Goal: Task Accomplishment & Management: Manage account settings

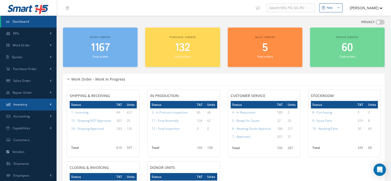
click at [28, 101] on link "Inventory" at bounding box center [28, 104] width 56 height 12
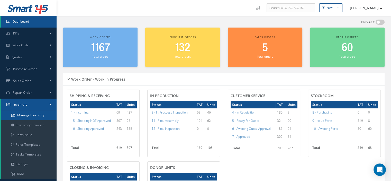
click at [26, 115] on link "Manage Inventory" at bounding box center [28, 115] width 55 height 10
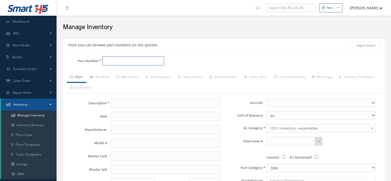
click at [110, 63] on input "Part Number" at bounding box center [132, 60] width 61 height 9
paste input "72303166-6"
type input "72303166-6"
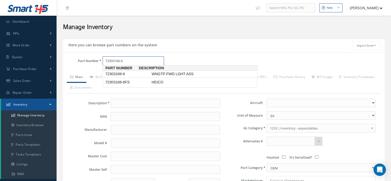
click at [117, 73] on span "72303166-6" at bounding box center [127, 73] width 46 height 5
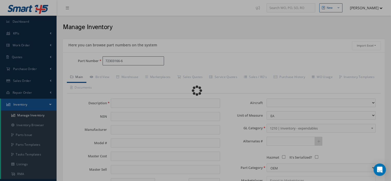
type input "WNGTP FWD LGHT ASS"
type input "HONEYWELL"
type input "0.00"
select select
type textarea "THESE IS INSIDE P/N 7230328-1 THRU 4"
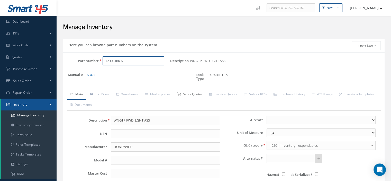
type input "72303166-6"
click at [199, 94] on link "Sales Quotes" at bounding box center [190, 94] width 32 height 11
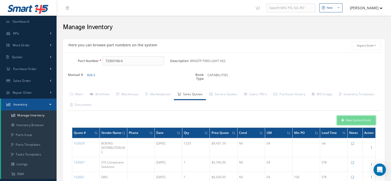
click at [340, 119] on button "New Quote (From)" at bounding box center [356, 120] width 39 height 9
type input "WNGTP FWD LGHT ASS"
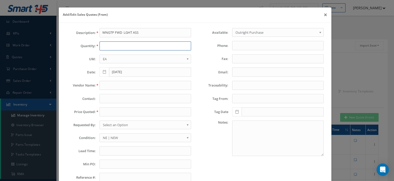
click at [118, 46] on input "text" at bounding box center [146, 45] width 92 height 9
type input "1"
click at [105, 152] on input "text" at bounding box center [146, 150] width 92 height 9
paste input "5 Days"
type input "5 Days"
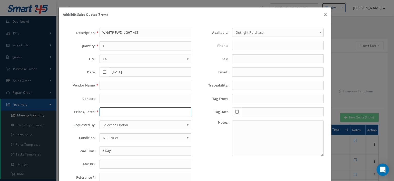
click at [102, 108] on input "text" at bounding box center [146, 111] width 92 height 9
paste input "10,431.00"
click at [107, 113] on input "10,431.00" at bounding box center [146, 111] width 92 height 9
type input "10431.00"
click at [109, 122] on span "Select an Option" at bounding box center [144, 124] width 82 height 6
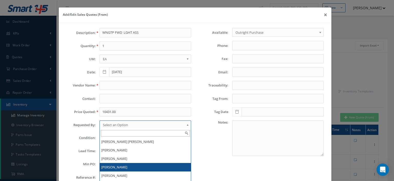
click at [114, 164] on li "[PERSON_NAME]" at bounding box center [145, 167] width 91 height 8
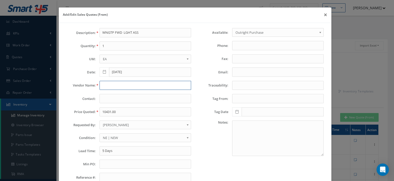
click at [107, 86] on input "text" at bounding box center [146, 85] width 92 height 9
paste input "Seattle Aviation Solutions"
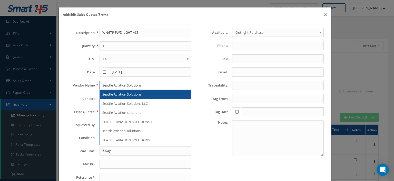
type input "Seattle Aviation Solutions"
click at [152, 96] on div "Seattle Aviation Solutions" at bounding box center [145, 94] width 86 height 5
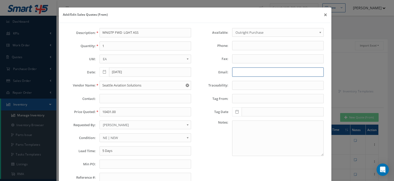
click at [246, 74] on input "Email:" at bounding box center [278, 71] width 92 height 9
paste input "moh.altork@seattleav.com"
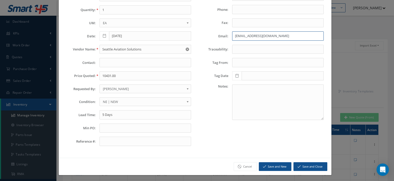
type input "moh.altork@seattleav.com"
click at [307, 164] on button "Save and Close" at bounding box center [311, 166] width 34 height 9
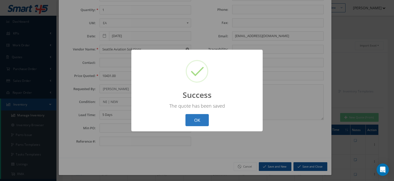
click at [186, 116] on button "OK" at bounding box center [197, 120] width 23 height 12
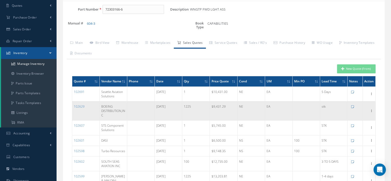
scroll to position [0, 0]
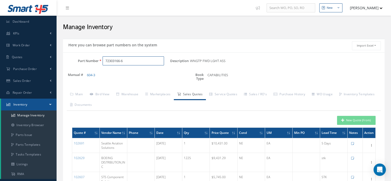
drag, startPoint x: 128, startPoint y: 60, endPoint x: 102, endPoint y: 59, distance: 25.9
click at [101, 59] on div "72303166-6" at bounding box center [134, 60] width 71 height 9
drag, startPoint x: 82, startPoint y: 60, endPoint x: 69, endPoint y: 60, distance: 12.6
click at [74, 60] on div "Part Number 72303166-6" at bounding box center [116, 60] width 107 height 9
click at [111, 61] on input "Part Number" at bounding box center [132, 60] width 61 height 9
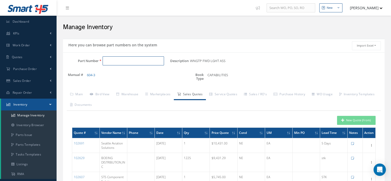
paste input "SCD130-3-1"
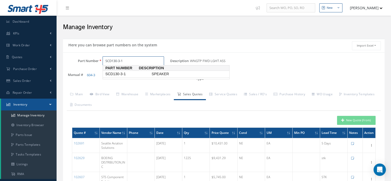
click at [123, 73] on span "SCD130-3-1" at bounding box center [127, 73] width 46 height 5
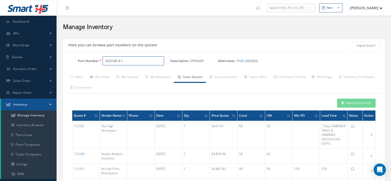
type input "SCD130-3-1"
click at [344, 99] on button "New Quote (From)" at bounding box center [356, 102] width 39 height 9
type input "SPEAKER"
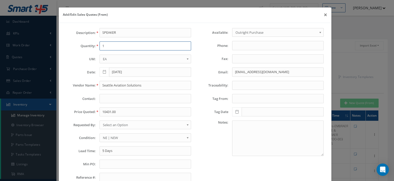
click at [119, 48] on input "1" at bounding box center [146, 45] width 92 height 9
type input "1"
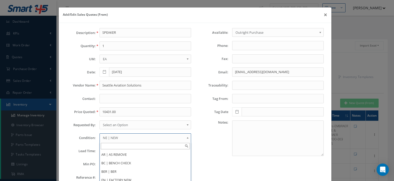
click at [111, 136] on span "NE | NEW" at bounding box center [144, 137] width 82 height 6
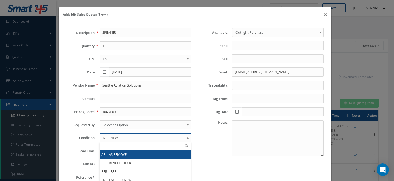
click at [113, 152] on li "AR | AS REMOVE" at bounding box center [145, 154] width 91 height 8
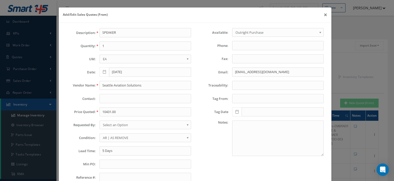
click at [108, 124] on span "Select an Option" at bounding box center [144, 124] width 82 height 6
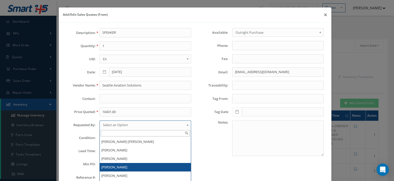
click at [112, 163] on li "[PERSON_NAME]" at bounding box center [145, 167] width 91 height 8
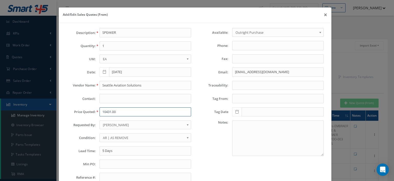
click at [108, 110] on input "10431.00" at bounding box center [146, 111] width 92 height 9
click at [105, 114] on input "10431.00" at bounding box center [146, 111] width 92 height 9
paste input "250"
type input "250.00"
click at [101, 85] on input "Seattle Aviation Solutions" at bounding box center [146, 85] width 92 height 9
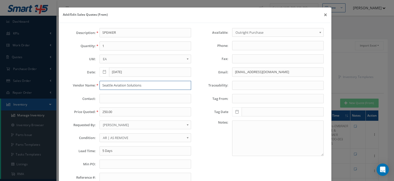
paste input "316 AVIATION COMPANY INC"
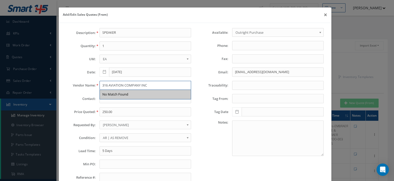
type input "316 AVIATION COMPANY INC"
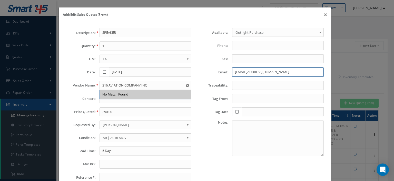
click at [238, 75] on input "moh.altork@seattleav.com" at bounding box center [278, 71] width 92 height 9
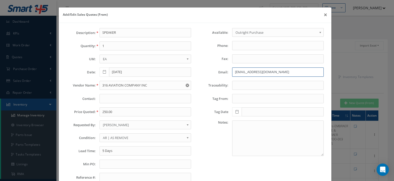
paste input "denice@316aviation"
type input "denice@316aviation.com"
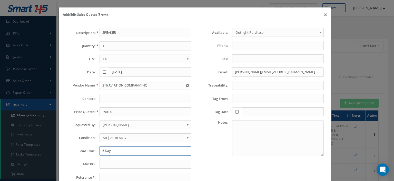
click at [101, 147] on input "5 Days" at bounding box center [146, 150] width 92 height 9
type input "stk"
drag, startPoint x: 111, startPoint y: 152, endPoint x: 100, endPoint y: 151, distance: 11.6
click at [100, 151] on input "stk" at bounding box center [146, 150] width 92 height 9
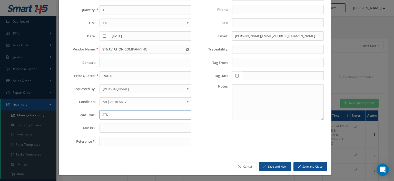
type input "STK"
click at [308, 166] on button "Save and Close" at bounding box center [311, 166] width 34 height 9
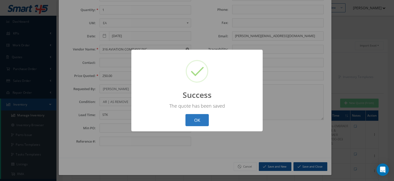
click at [202, 123] on button "OK" at bounding box center [197, 120] width 23 height 12
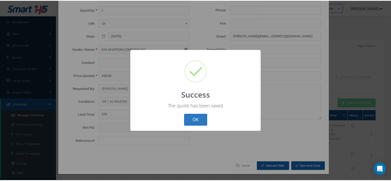
scroll to position [0, 0]
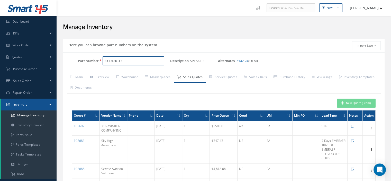
drag, startPoint x: 132, startPoint y: 63, endPoint x: 58, endPoint y: 66, distance: 75.0
click at [63, 64] on div "Part Number SCD130-3-1" at bounding box center [116, 60] width 107 height 9
click at [107, 61] on input "Part Number" at bounding box center [132, 60] width 61 height 9
paste input "474560-40"
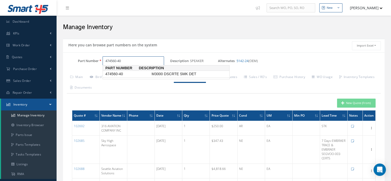
click at [120, 72] on span "474560-40" at bounding box center [127, 73] width 46 height 5
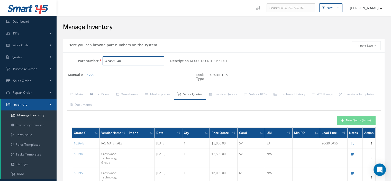
drag, startPoint x: 131, startPoint y: 57, endPoint x: 86, endPoint y: 64, distance: 46.2
click at [88, 64] on div "Part Number 474560-40" at bounding box center [116, 60] width 107 height 9
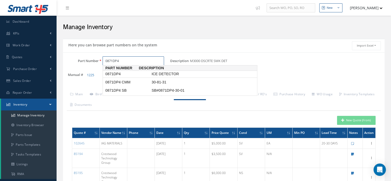
click at [117, 74] on span "0871DP4" at bounding box center [127, 73] width 46 height 5
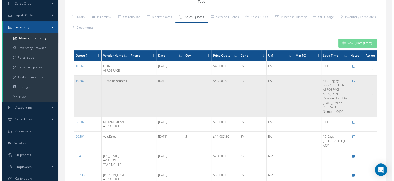
scroll to position [51, 0]
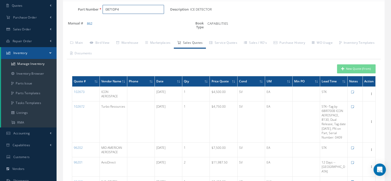
drag, startPoint x: 130, startPoint y: 10, endPoint x: 99, endPoint y: 7, distance: 31.2
click at [99, 7] on div "0871DP4" at bounding box center [134, 9] width 71 height 9
type input "0871DP4"
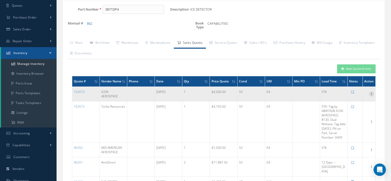
click at [370, 95] on icon at bounding box center [370, 93] width 5 height 4
click at [352, 99] on link "Edit" at bounding box center [347, 97] width 41 height 7
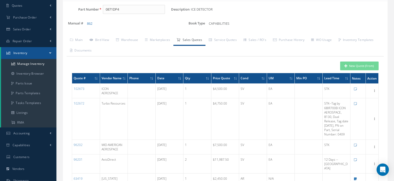
type input "ICON AEROSPACE"
type input "brian@iconaerospace.com"
type input "ICE DETECTOR"
type input "[DATE]"
type input "4500.0000"
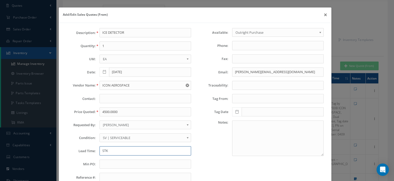
click at [126, 149] on input "STK" at bounding box center [146, 150] width 92 height 9
paste input "fresh Icon aerosapce 8130"
click at [133, 150] on input "STK-fresh Icon aerosapce 8130" at bounding box center [146, 150] width 92 height 9
click at [131, 150] on input "STK-fresh Icon aerosapce 8130" at bounding box center [146, 150] width 92 height 9
type input "STK-fresh Icon aerosapce 8130"
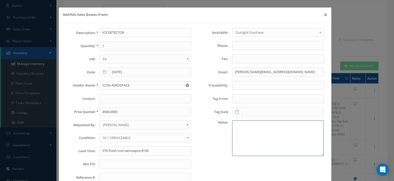
click at [239, 131] on textarea at bounding box center [278, 137] width 92 height 35
paste textarea "fresh Icon aerosapce 8130"
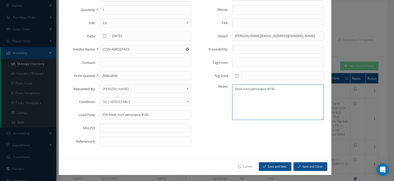
type textarea "fresh Icon aerosapce 8130"
click at [312, 166] on button "Save and Close" at bounding box center [311, 166] width 34 height 9
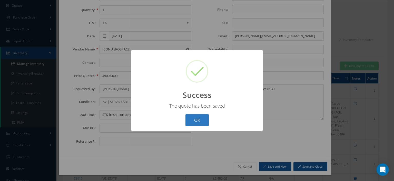
click at [202, 124] on button "OK" at bounding box center [197, 120] width 23 height 12
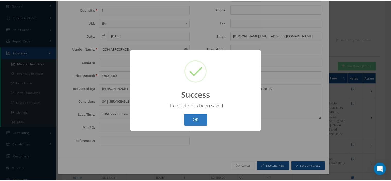
scroll to position [0, 0]
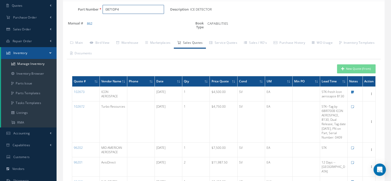
drag, startPoint x: 124, startPoint y: 11, endPoint x: 98, endPoint y: 8, distance: 26.4
click at [99, 8] on div "0871DP4" at bounding box center [134, 9] width 71 height 9
click at [117, 21] on span "NAS1611-026" at bounding box center [127, 22] width 46 height 5
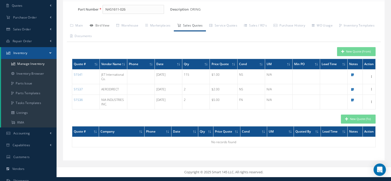
click at [100, 28] on link "Bird View" at bounding box center [99, 26] width 26 height 11
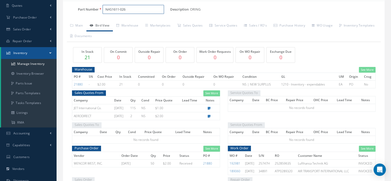
drag, startPoint x: 128, startPoint y: 10, endPoint x: 104, endPoint y: 10, distance: 24.7
click at [104, 10] on input "NAS1611-026" at bounding box center [132, 9] width 61 height 9
click at [283, 25] on link "Purchase History" at bounding box center [289, 26] width 38 height 11
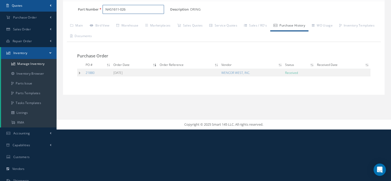
drag, startPoint x: 133, startPoint y: 7, endPoint x: 34, endPoint y: 10, distance: 98.6
click at [36, 10] on div "Smart 145 Dashboard KPIs Work Order Work Order Work Order Preview" at bounding box center [195, 39] width 391 height 181
drag, startPoint x: 126, startPoint y: 10, endPoint x: 108, endPoint y: 12, distance: 18.2
click at [108, 12] on input "NAS1611-026" at bounding box center [132, 9] width 61 height 9
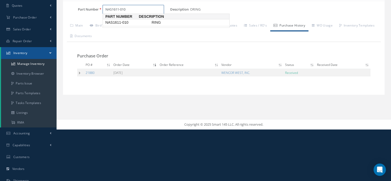
click at [134, 23] on span "NAS1611-010" at bounding box center [127, 22] width 46 height 5
click at [103, 26] on link "Bird View" at bounding box center [99, 26] width 26 height 11
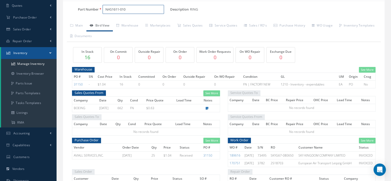
drag, startPoint x: 132, startPoint y: 12, endPoint x: 106, endPoint y: 10, distance: 26.8
click at [106, 10] on input "NAS1611-010" at bounding box center [132, 9] width 61 height 9
click at [120, 23] on span "57-13" at bounding box center [127, 22] width 46 height 5
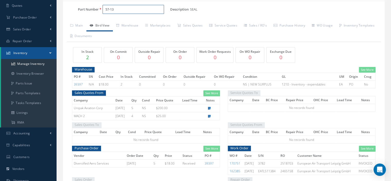
drag, startPoint x: 120, startPoint y: 11, endPoint x: 102, endPoint y: 9, distance: 18.1
click at [102, 9] on input "57-13" at bounding box center [132, 9] width 61 height 9
type input "57-13"
click at [292, 27] on link "Purchase History" at bounding box center [289, 26] width 38 height 11
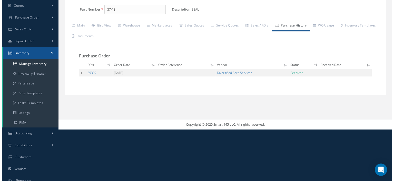
scroll to position [26, 0]
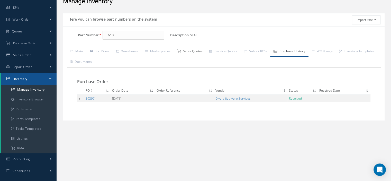
click at [195, 52] on link "Sales Quotes" at bounding box center [190, 51] width 32 height 11
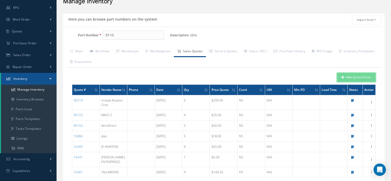
click at [354, 78] on button "New Quote (From)" at bounding box center [356, 77] width 39 height 9
type input "SEAL"
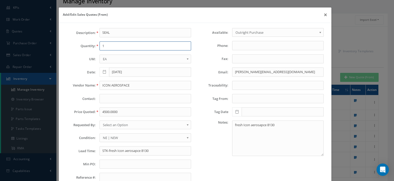
click at [127, 46] on input "1" at bounding box center [146, 45] width 92 height 9
type input "2"
click at [122, 81] on input "ICON AEROSPACE" at bounding box center [146, 85] width 92 height 9
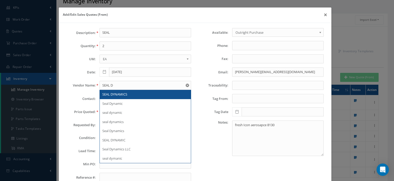
click at [122, 92] on span "SEAL DYNAMICS" at bounding box center [114, 94] width 25 height 5
type input "SEAL DYNAMICS"
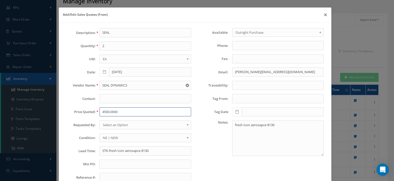
click at [111, 108] on input "4500.0000" at bounding box center [146, 111] width 92 height 9
paste input "761.2"
type input "761.20"
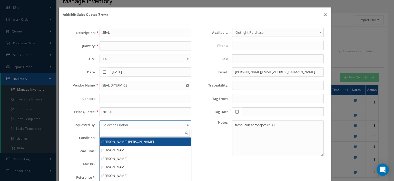
click at [125, 121] on span "Select an Option" at bounding box center [144, 124] width 82 height 6
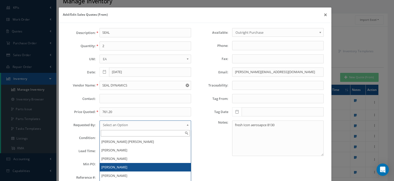
click at [120, 163] on li "[PERSON_NAME]" at bounding box center [145, 167] width 91 height 8
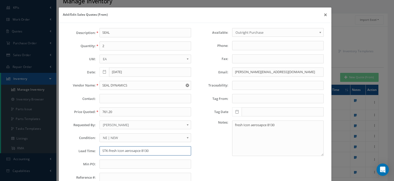
click at [115, 146] on input "STK-fresh Icon aerosapce 8130" at bounding box center [146, 150] width 92 height 9
paste input "66"
type input "6"
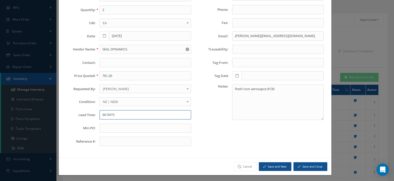
type input "66 DAYS"
click at [298, 165] on icon "submit" at bounding box center [299, 166] width 3 height 4
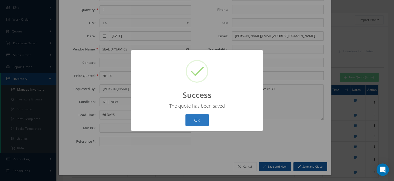
click at [202, 122] on button "OK" at bounding box center [197, 120] width 23 height 12
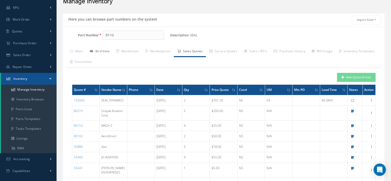
click at [101, 49] on link "Bird View" at bounding box center [99, 51] width 26 height 11
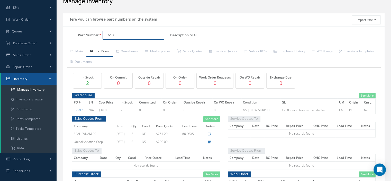
drag, startPoint x: 125, startPoint y: 37, endPoint x: 95, endPoint y: 41, distance: 30.1
click at [96, 41] on div "Part Number 57-13" at bounding box center [116, 37] width 107 height 13
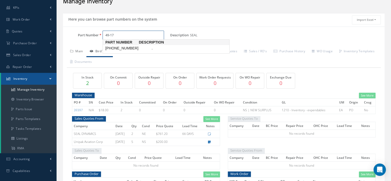
type input "49-17"
click at [80, 52] on link "Main" at bounding box center [77, 51] width 20 height 11
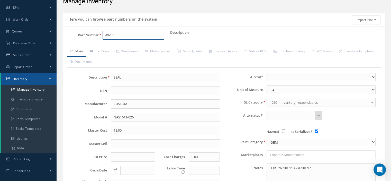
drag, startPoint x: 117, startPoint y: 36, endPoint x: 106, endPoint y: 38, distance: 11.9
click at [106, 38] on input "49-17" at bounding box center [132, 35] width 61 height 9
click at [198, 51] on link "Sales Quotes" at bounding box center [190, 51] width 32 height 11
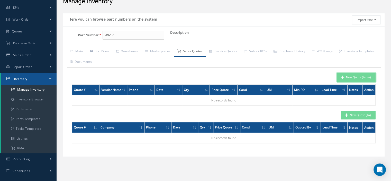
click at [353, 79] on button "New Quote (From)" at bounding box center [356, 77] width 39 height 9
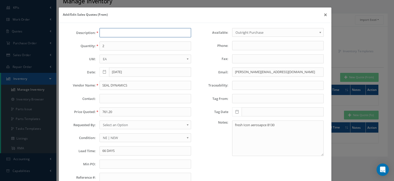
click at [110, 34] on input "text" at bounding box center [146, 32] width 92 height 9
drag, startPoint x: 110, startPoint y: 34, endPoint x: 103, endPoint y: 112, distance: 78.1
click at [103, 112] on input "761.20" at bounding box center [146, 111] width 92 height 9
paste input "250.8"
type input "250.80"
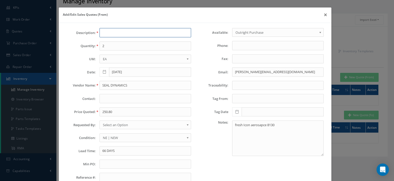
click at [109, 34] on input "text" at bounding box center [146, 32] width 92 height 9
paste input "RING BACK-UP"
type input "RING BACK-UP"
click at [109, 46] on input "2" at bounding box center [146, 45] width 92 height 9
type input "2"
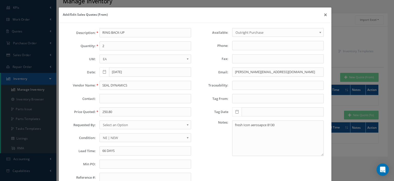
click at [111, 80] on div "Description: RING BACK-UP Quantity: 2 UM: EA FT IN LB EA Date: 08/19/2025 Vendo…" at bounding box center [129, 107] width 132 height 158
click at [108, 86] on input "SEAL DYNAMICS" at bounding box center [146, 85] width 92 height 9
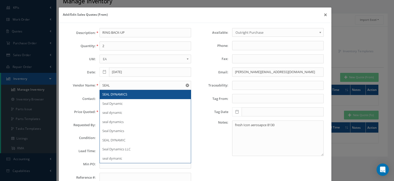
click at [113, 94] on span "SEAL DYNAMICS" at bounding box center [114, 94] width 25 height 5
type input "SEAL DYNAMICS"
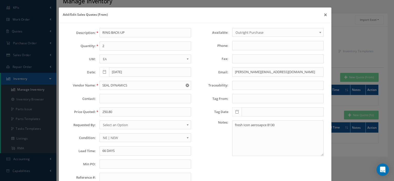
click at [114, 122] on span "Select an Option" at bounding box center [144, 124] width 82 height 6
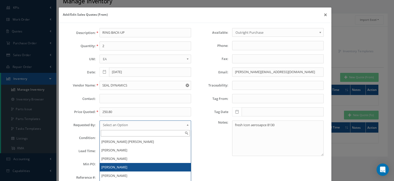
click at [111, 163] on li "[PERSON_NAME]" at bounding box center [145, 167] width 91 height 8
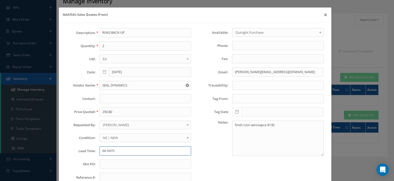
click at [110, 147] on input "66 DAYS" at bounding box center [146, 150] width 92 height 9
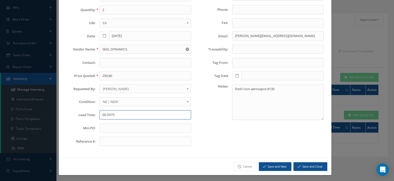
type input "66 DAYS"
click at [318, 166] on button "Save and Close" at bounding box center [311, 166] width 34 height 9
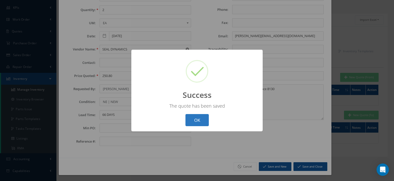
click at [192, 114] on button "OK" at bounding box center [197, 120] width 23 height 12
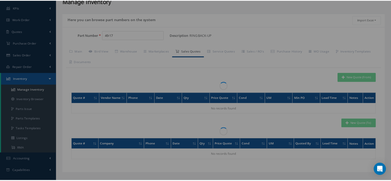
scroll to position [0, 0]
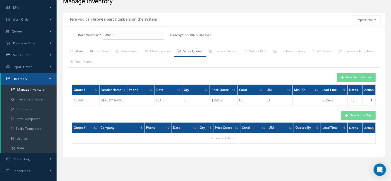
click at [78, 53] on link "Main" at bounding box center [77, 51] width 20 height 11
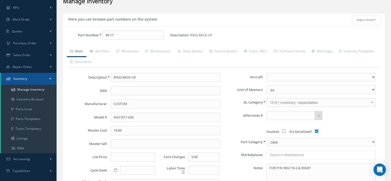
scroll to position [77, 0]
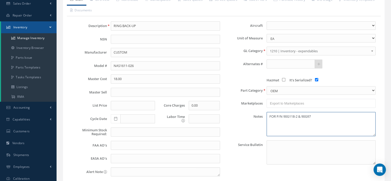
click at [270, 116] on textarea "FOR P/N 90G118-2 & 90G97" at bounding box center [320, 124] width 109 height 24
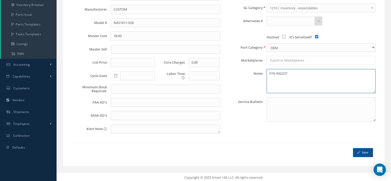
type textarea "P/N 90G237"
click at [358, 151] on icon "submit" at bounding box center [358, 152] width 3 height 4
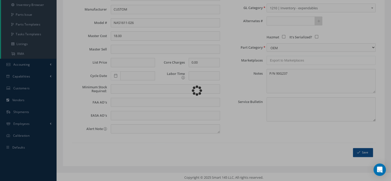
checkbox input "false"
type textarea "P/N 90G237 -- Aura Vergel 08/20/2025 08:04AM"
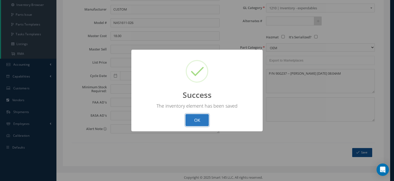
click at [196, 122] on button "OK" at bounding box center [197, 120] width 23 height 12
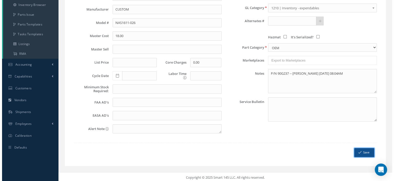
scroll to position [0, 0]
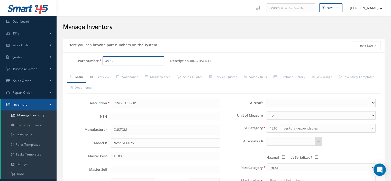
drag, startPoint x: 128, startPoint y: 59, endPoint x: 65, endPoint y: 69, distance: 63.8
click at [77, 68] on div "Part Number 49-17" at bounding box center [116, 62] width 107 height 13
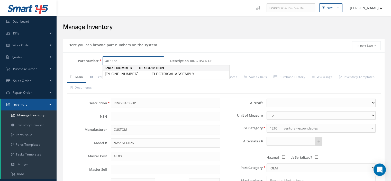
type input "46-1166-1"
click at [115, 75] on span "46-1166-1" at bounding box center [127, 73] width 46 height 5
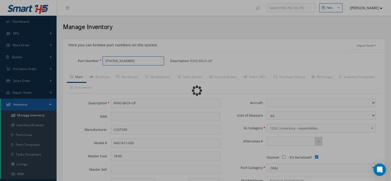
type input "ELECTRICAL ASSEMBLY"
type input "CUSTOM CONTROL"
type input "1650.00"
select select
checkbox input "true"
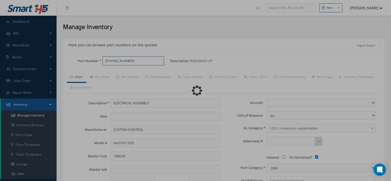
type textarea "FOR P/N 90G237 *"
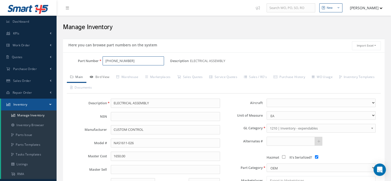
type input "46-1166-1"
click at [101, 78] on link "Bird View" at bounding box center [99, 77] width 26 height 11
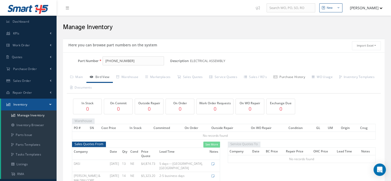
click at [293, 77] on link "Purchase History" at bounding box center [289, 77] width 38 height 11
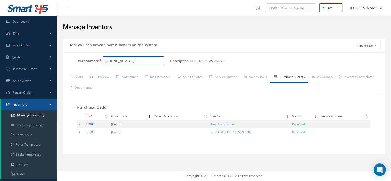
drag, startPoint x: 116, startPoint y: 62, endPoint x: 105, endPoint y: 63, distance: 11.0
click at [105, 63] on input "46-1166-1" at bounding box center [132, 60] width 61 height 9
click at [98, 79] on link "Bird View" at bounding box center [99, 77] width 26 height 11
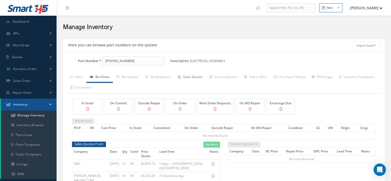
click at [185, 76] on link "Sales Quotes" at bounding box center [190, 77] width 32 height 11
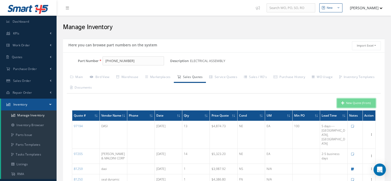
click at [352, 105] on button "New Quote (From)" at bounding box center [356, 102] width 39 height 9
type input "ELECTRICAL ASSEMBLY"
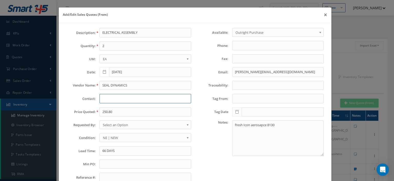
click at [110, 97] on input "text" at bounding box center [146, 98] width 92 height 9
click at [106, 112] on input "250.80" at bounding box center [146, 111] width 92 height 9
paste input "$4,548.5"
click at [107, 110] on input "$4,548.50" at bounding box center [146, 111] width 92 height 9
click at [103, 111] on input "$4548.50" at bounding box center [146, 111] width 92 height 9
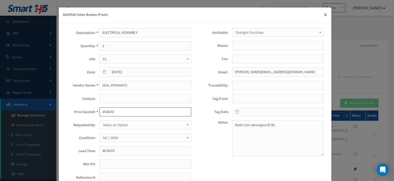
type input "4548.50"
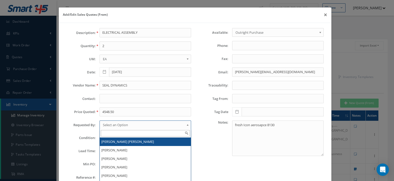
click at [111, 122] on span "Select an Option" at bounding box center [144, 124] width 82 height 6
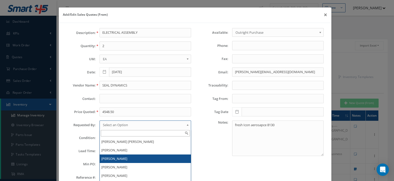
click at [114, 161] on li "Armando Godoy" at bounding box center [145, 158] width 91 height 8
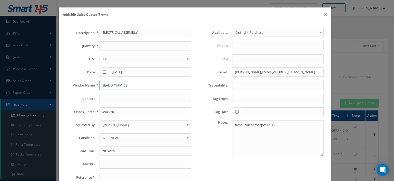
click at [110, 86] on input "SEAL DYNAMICS" at bounding box center [146, 85] width 92 height 9
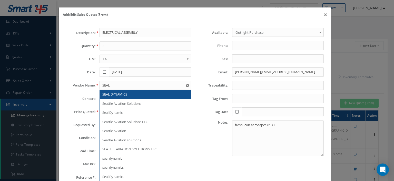
click at [113, 92] on div "SEAL DYNAMICS" at bounding box center [145, 94] width 86 height 5
type input "SEAL DYNAMICS"
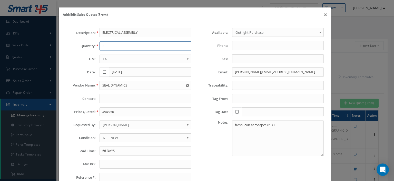
click at [110, 47] on input "2" at bounding box center [146, 45] width 92 height 9
type input "1"
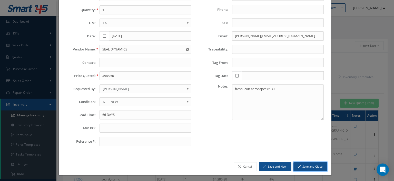
click at [298, 165] on icon "submit" at bounding box center [299, 166] width 3 height 4
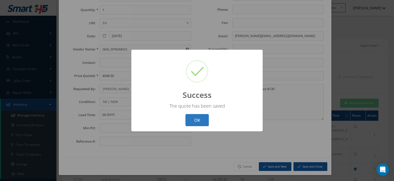
click at [193, 120] on button "OK" at bounding box center [197, 120] width 23 height 12
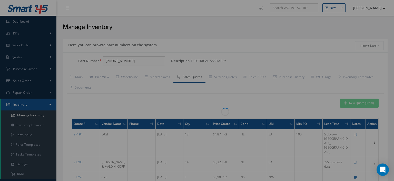
scroll to position [0, 0]
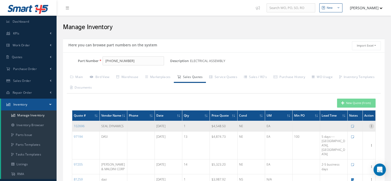
click at [371, 127] on icon at bounding box center [370, 125] width 5 height 4
click at [354, 132] on link "Edit" at bounding box center [347, 129] width 41 height 7
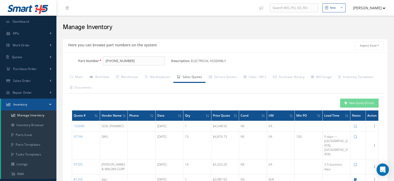
type input "08/20/2025"
type input "4548.5000"
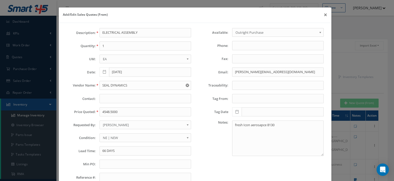
click at [151, 121] on span "Armando Godoy" at bounding box center [144, 124] width 82 height 6
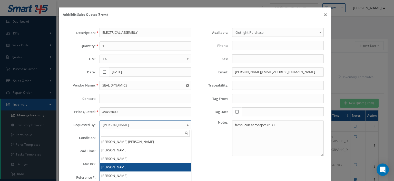
click at [126, 164] on li "[PERSON_NAME]" at bounding box center [145, 167] width 91 height 8
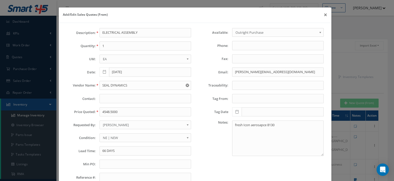
scroll to position [36, 0]
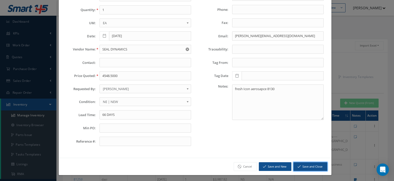
click at [304, 166] on button "Save and Close" at bounding box center [311, 166] width 34 height 9
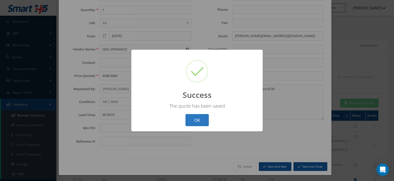
click at [202, 123] on button "OK" at bounding box center [197, 120] width 23 height 12
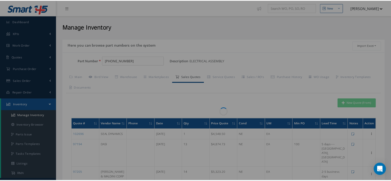
scroll to position [0, 0]
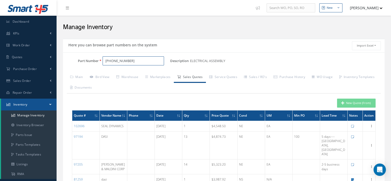
drag, startPoint x: 132, startPoint y: 62, endPoint x: 64, endPoint y: 77, distance: 70.4
click at [64, 77] on div "Part Number 46-1166-1 Description ELECTRICAL ASSEMBLY Alternates Based on the s…" at bounding box center [223, 177] width 321 height 243
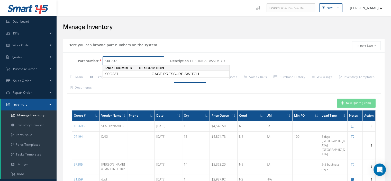
click at [112, 75] on span "90G237" at bounding box center [127, 73] width 46 height 5
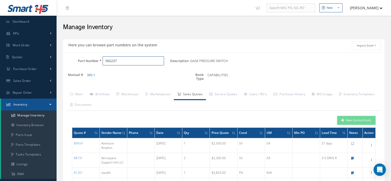
drag, startPoint x: 130, startPoint y: 62, endPoint x: 97, endPoint y: 58, distance: 33.4
click at [93, 58] on div "Part Number 90G237" at bounding box center [116, 60] width 107 height 9
click at [124, 71] on span "56-33" at bounding box center [127, 73] width 46 height 5
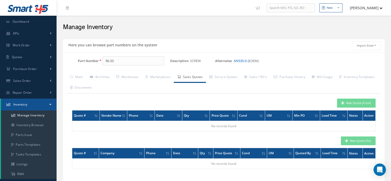
click at [236, 60] on link "AN535-0-2" at bounding box center [241, 60] width 16 height 5
click at [103, 77] on link "Bird View" at bounding box center [99, 77] width 26 height 11
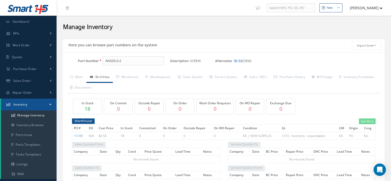
click at [236, 60] on link "56-33" at bounding box center [237, 60] width 8 height 5
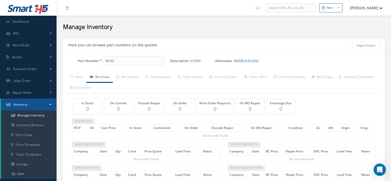
click at [245, 61] on link "AN535-0-2" at bounding box center [241, 60] width 16 height 5
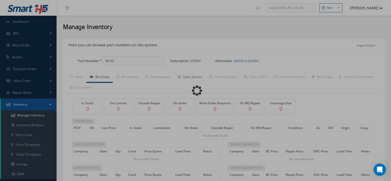
type input "AN535-0-2"
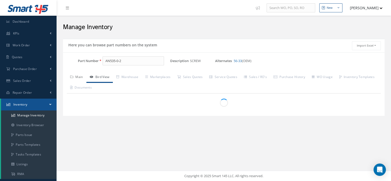
click at [78, 77] on link "Main" at bounding box center [77, 77] width 20 height 11
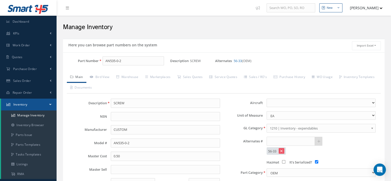
click at [316, 160] on input "It's Serialized?" at bounding box center [316, 161] width 3 height 3
checkbox input "false"
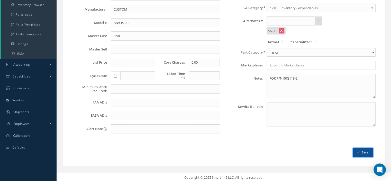
click at [361, 152] on button "Save" at bounding box center [363, 152] width 20 height 9
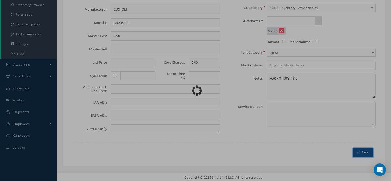
scroll to position [0, 0]
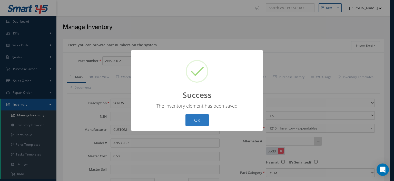
click at [192, 121] on button "OK" at bounding box center [197, 120] width 23 height 12
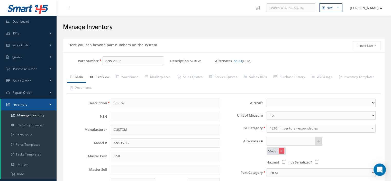
click at [109, 78] on link "Bird View" at bounding box center [99, 77] width 26 height 11
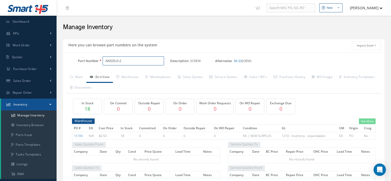
drag, startPoint x: 129, startPoint y: 62, endPoint x: 92, endPoint y: 63, distance: 37.2
click at [92, 63] on div "Part Number AN535-0-2" at bounding box center [116, 60] width 107 height 9
click at [110, 62] on input "Part Number" at bounding box center [132, 60] width 61 height 9
paste input "90G237"
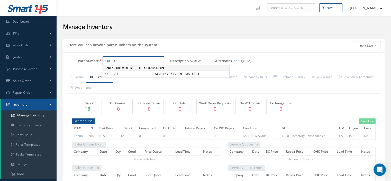
click at [123, 75] on span "90G237" at bounding box center [127, 73] width 46 height 5
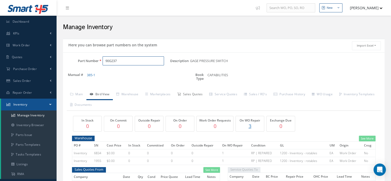
type input "90G237"
click at [192, 95] on link "Sales Quotes" at bounding box center [190, 94] width 32 height 11
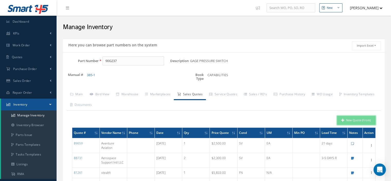
click at [349, 124] on button "New Quote (From)" at bounding box center [356, 120] width 39 height 9
type input "GAGE PRESSURE SWITCH"
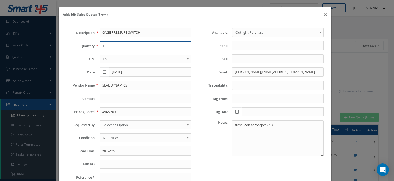
click at [111, 46] on input "1" at bounding box center [146, 45] width 92 height 9
type input "1"
click at [105, 82] on input "SEAL DYNAMICS" at bounding box center [146, 85] width 92 height 9
paste input "Pioneer Aero Supply, LLC"
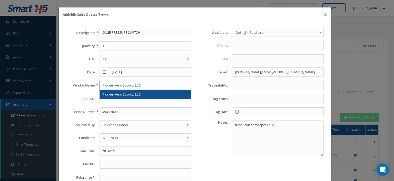
type input "Pioneer Aero Supply, LLC"
click at [118, 94] on span "Pioneer Aero Supply, LLC" at bounding box center [121, 94] width 38 height 5
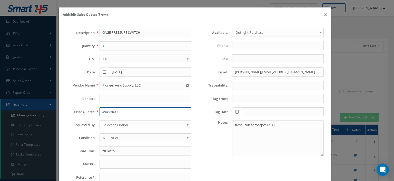
click at [103, 110] on input "4548.5000" at bounding box center [146, 111] width 92 height 9
paste input "3,295."
click at [104, 113] on input "3,295.00" at bounding box center [146, 111] width 92 height 9
type input "3295.00"
click at [106, 122] on span "Select an Option" at bounding box center [144, 124] width 82 height 6
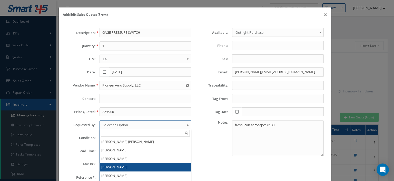
click at [113, 165] on li "[PERSON_NAME]" at bounding box center [145, 167] width 91 height 8
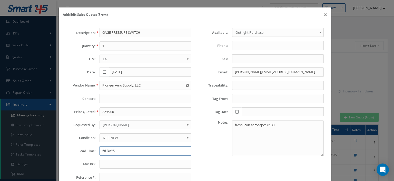
click at [113, 149] on input "66 DAYS" at bounding box center [146, 150] width 92 height 9
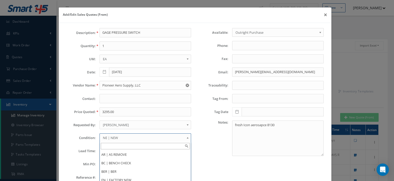
click at [119, 137] on span "NE | NEW" at bounding box center [144, 137] width 82 height 6
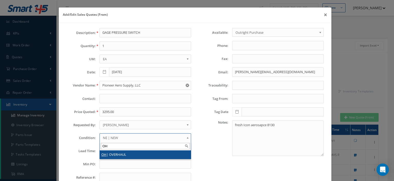
type input "OH"
click at [119, 152] on li "OH | OVERHAUL" at bounding box center [145, 154] width 91 height 8
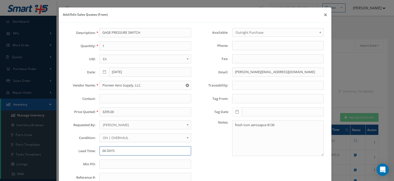
click at [119, 152] on input "66 DAYS" at bounding box center [146, 150] width 92 height 9
type input "STK"
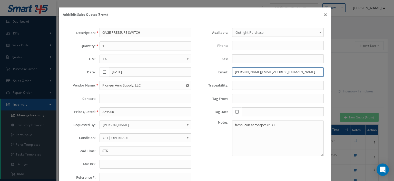
click at [239, 71] on input "brian@iconaerospace.com" at bounding box center [278, 71] width 92 height 9
paste input ": ogill@pioneer-aero"
click at [234, 72] on input ": ogill@pioneer-aero.com" at bounding box center [278, 71] width 92 height 9
type input "ogill@pioneer-aero.com"
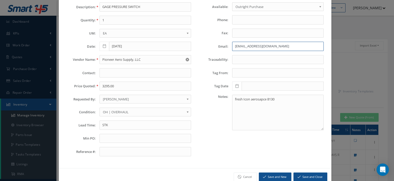
scroll to position [36, 0]
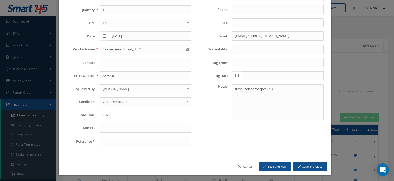
drag, startPoint x: 115, startPoint y: 114, endPoint x: 108, endPoint y: 113, distance: 7.0
click at [108, 113] on input "STK" at bounding box center [146, 114] width 92 height 9
drag, startPoint x: 109, startPoint y: 113, endPoint x: 98, endPoint y: 114, distance: 11.8
click at [98, 114] on div "STK" at bounding box center [145, 114] width 99 height 9
paste input "Tag: Prestige Aero Services / 18 Trace: Prestige Aero Services Location: Chicag…"
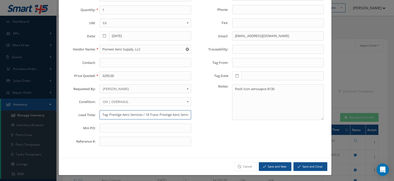
scroll to position [0, 61]
drag, startPoint x: 171, startPoint y: 113, endPoint x: 150, endPoint y: 113, distance: 20.5
click at [150, 113] on input "Tag: Prestige Aero Services / 18 Trace: Prestige Aero Services Location: Chicag…" at bounding box center [146, 114] width 92 height 9
click at [101, 113] on input "Tag: Prestige Aero Services / 18 Trace: Prestige Aero Services Feb 2025" at bounding box center [146, 114] width 92 height 9
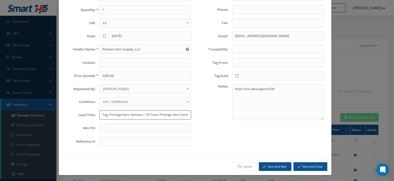
paste input "Chicago Stock"
type input "Chicago Stock--Tag: Prestige Aero Services / 18 Trace: Prestige Aero Services F…"
click at [318, 165] on button "Save and Close" at bounding box center [311, 166] width 34 height 9
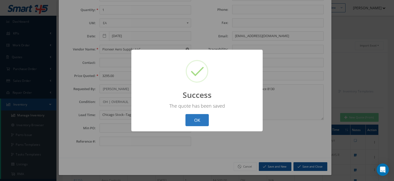
click at [196, 120] on button "OK" at bounding box center [197, 120] width 23 height 12
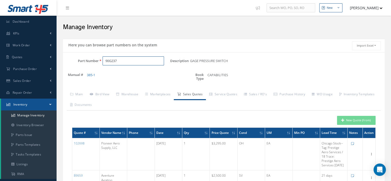
drag, startPoint x: 111, startPoint y: 60, endPoint x: 87, endPoint y: 62, distance: 24.2
click at [87, 62] on div "Part Number 90G237" at bounding box center [116, 60] width 107 height 9
click at [109, 62] on input "Part Number" at bounding box center [132, 60] width 61 height 9
paste input "90G237"
type input "90G237"
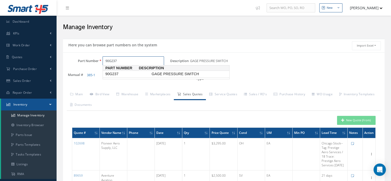
click at [122, 73] on span "90G237" at bounding box center [127, 73] width 46 height 5
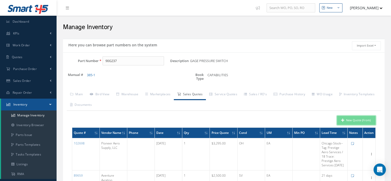
click at [343, 123] on button "New Quote (From)" at bounding box center [356, 120] width 39 height 9
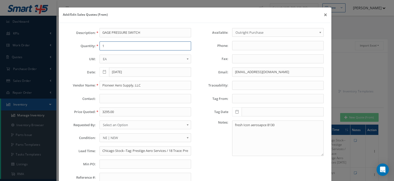
click at [109, 47] on input "1" at bounding box center [146, 45] width 92 height 9
type input "1"
click at [113, 85] on input "Pioneer Aero Supply, LLC" at bounding box center [146, 85] width 92 height 9
click at [116, 112] on input "3295.00" at bounding box center [146, 111] width 92 height 9
paste input "2,400.00"
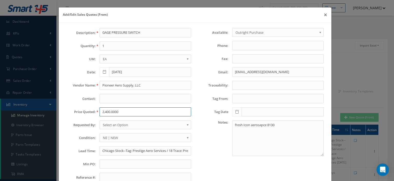
click at [105, 112] on input "2,400.0000" at bounding box center [146, 111] width 92 height 9
type input "2400.0000"
click at [107, 125] on span "Select an Option" at bounding box center [144, 124] width 82 height 6
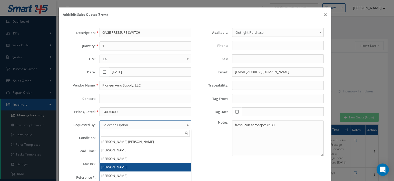
click at [113, 164] on li "[PERSON_NAME]" at bounding box center [145, 167] width 91 height 8
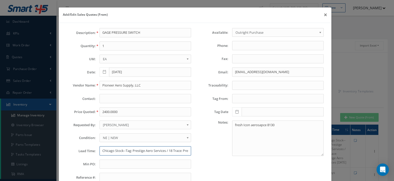
click at [111, 149] on input "Chicago Stock--Tag: Prestige Aero Services / 18 Trace: Prestige Aero Services F…" at bounding box center [146, 150] width 92 height 9
paste input "Tag Date: Aug-30-"
click at [100, 149] on input "Tag Date: Aug-30-25" at bounding box center [146, 150] width 92 height 9
paste input "5-10 day"
type input "5-10 day--Tag Date: Aug-30-25"
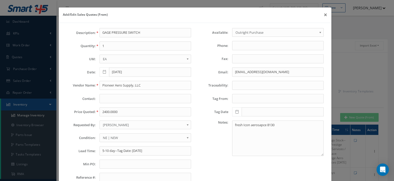
click at [110, 136] on span "NE | NEW" at bounding box center [144, 137] width 82 height 6
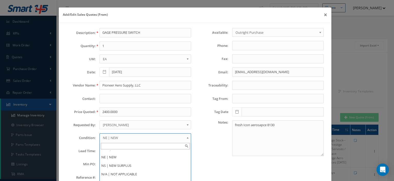
scroll to position [36, 0]
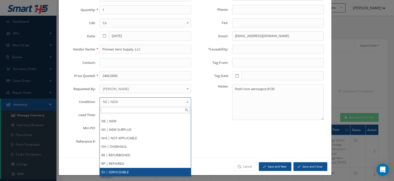
click at [123, 169] on li "SV | SERVICEABLE" at bounding box center [145, 171] width 91 height 8
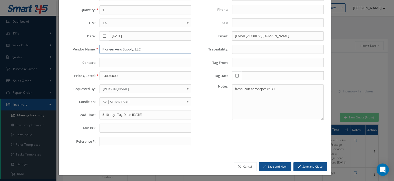
click at [111, 49] on input "Pioneer Aero Supply, LLC" at bounding box center [146, 49] width 92 height 9
click at [108, 50] on input "Pioneer Aero Supply, LLC" at bounding box center [146, 49] width 92 height 9
paste input "HA Aviation Inc"
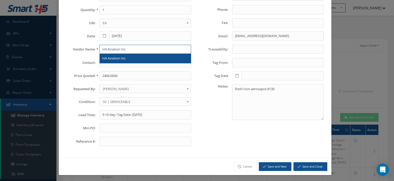
type input "HA Aviation Inc"
click at [114, 58] on span "HA Aviation Inc" at bounding box center [113, 58] width 23 height 5
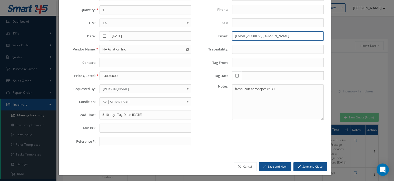
click at [241, 37] on input "ogill@pioneer-aero.com" at bounding box center [278, 35] width 92 height 9
paste input "haaviation1@gmail"
type input "haaviation1@gmail.com"
click at [300, 164] on button "Save and Close" at bounding box center [311, 166] width 34 height 9
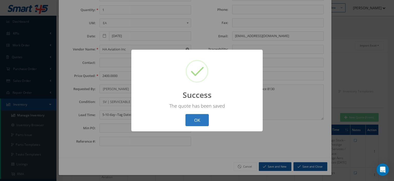
click at [203, 120] on button "OK" at bounding box center [197, 120] width 23 height 12
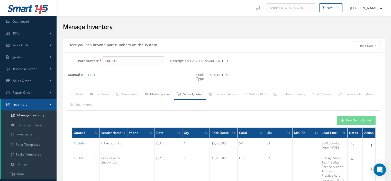
scroll to position [51, 0]
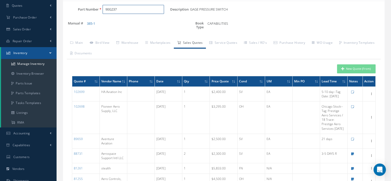
drag, startPoint x: 130, startPoint y: 9, endPoint x: 88, endPoint y: 15, distance: 42.6
click at [88, 15] on div "Part Number 90G237" at bounding box center [116, 11] width 107 height 13
type input "M2988/1-902"
drag, startPoint x: 127, startPoint y: 10, endPoint x: 100, endPoint y: 12, distance: 27.0
click at [100, 12] on div "M2988/1-902" at bounding box center [134, 9] width 71 height 9
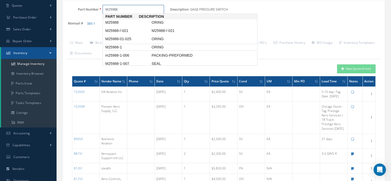
scroll to position [0, 0]
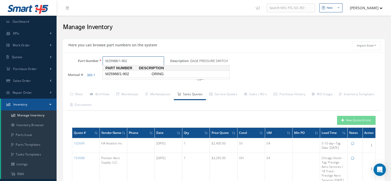
click at [156, 72] on span "ORING" at bounding box center [188, 73] width 77 height 5
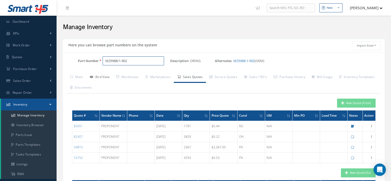
type input "M25988/1-902"
click at [102, 77] on link "Bird View" at bounding box center [99, 77] width 26 height 11
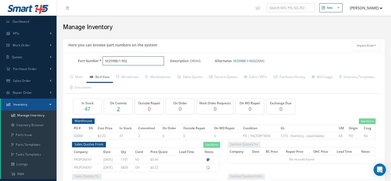
drag, startPoint x: 134, startPoint y: 61, endPoint x: 105, endPoint y: 58, distance: 28.6
click at [105, 58] on input "M25988/1-902" at bounding box center [132, 60] width 61 height 9
click at [132, 78] on link "Warehouse" at bounding box center [127, 77] width 29 height 11
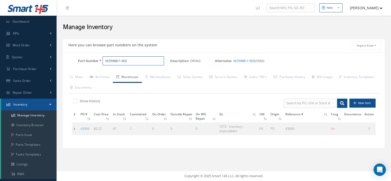
drag, startPoint x: 134, startPoint y: 63, endPoint x: 106, endPoint y: 61, distance: 28.1
click at [106, 61] on input "M25988/1-902" at bounding box center [132, 60] width 61 height 9
click at [27, 49] on link "Work Order" at bounding box center [28, 45] width 56 height 12
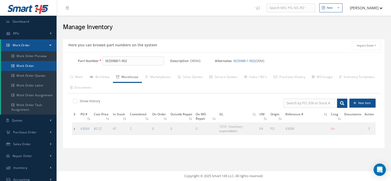
click at [35, 67] on link "Work Order" at bounding box center [28, 66] width 55 height 10
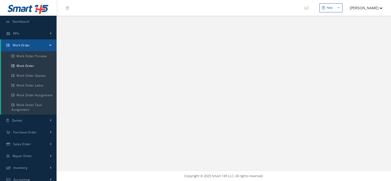
select select "25"
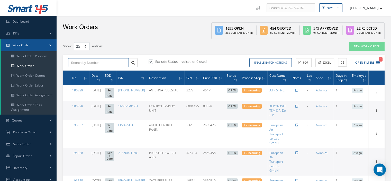
click at [99, 65] on input "text" at bounding box center [98, 62] width 61 height 9
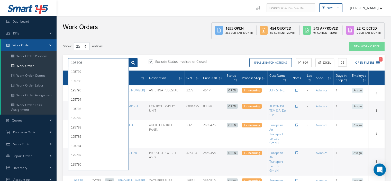
type input "195706"
click at [135, 65] on link at bounding box center [132, 62] width 9 height 9
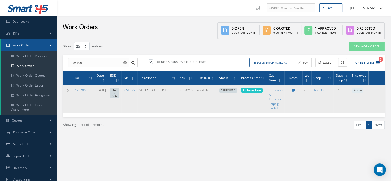
click at [360, 92] on span "Assign" at bounding box center [357, 90] width 12 height 5
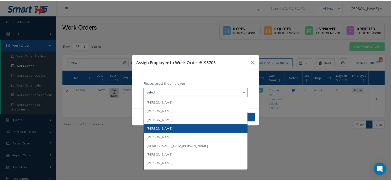
scroll to position [75, 0]
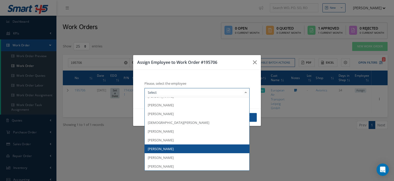
click at [191, 145] on span "[PERSON_NAME]" at bounding box center [197, 148] width 105 height 9
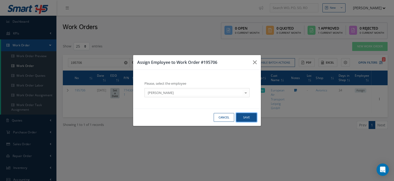
click at [249, 117] on button "Save" at bounding box center [246, 117] width 21 height 9
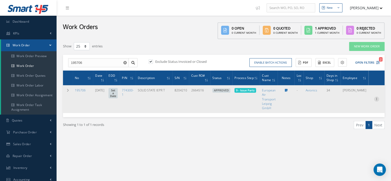
click at [377, 99] on icon at bounding box center [376, 98] width 5 height 4
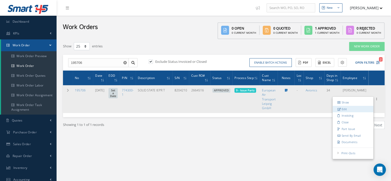
click at [347, 107] on link "Edit" at bounding box center [352, 109] width 41 height 7
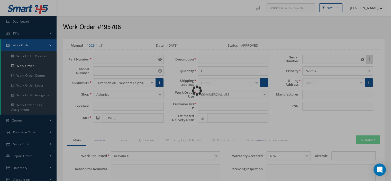
type input "774300-1"
type input "VARIOUS"
type input "07/17/2025"
type input "SOLID STATE IEPR T"
type input "2664516"
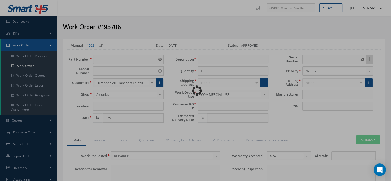
type input "8204210"
type textarea "NONE"
type input "NONE"
type textarea "NONE"
type input "NONE"
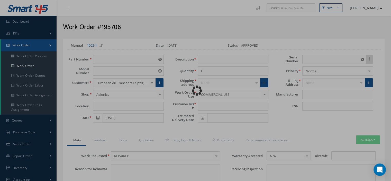
type input "N/A"
checkbox input "true"
type input "HAMILTON"
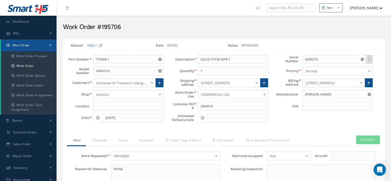
scroll to position [51, 0]
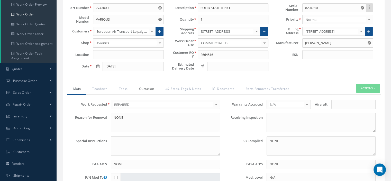
click at [152, 87] on link "Quotation" at bounding box center [145, 89] width 26 height 11
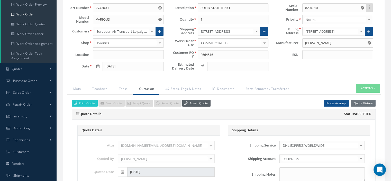
click at [190, 102] on link "Admin Quote" at bounding box center [196, 103] width 28 height 7
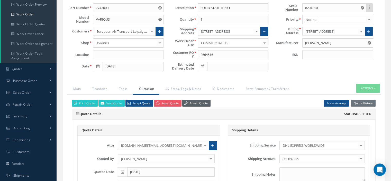
click at [205, 103] on link "Admin Quote" at bounding box center [196, 103] width 28 height 7
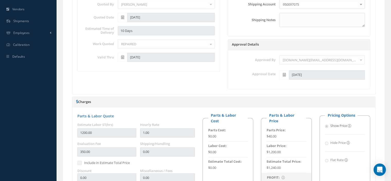
scroll to position [77, 0]
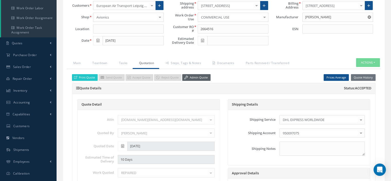
click at [197, 77] on link "Admin Quote" at bounding box center [196, 77] width 28 height 7
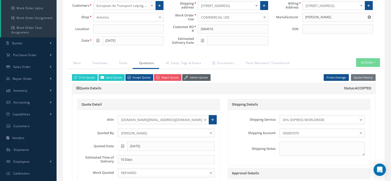
click at [197, 77] on link "Admin Quote" at bounding box center [196, 77] width 28 height 7
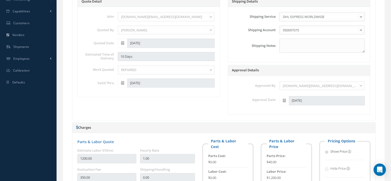
scroll to position [26, 0]
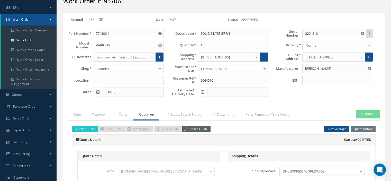
click at [194, 129] on link "Admin Quote" at bounding box center [196, 128] width 28 height 7
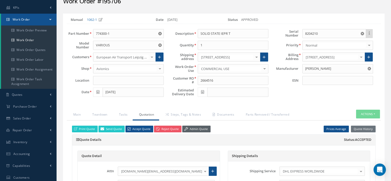
click at [194, 129] on link "Admin Quote" at bounding box center [196, 128] width 28 height 7
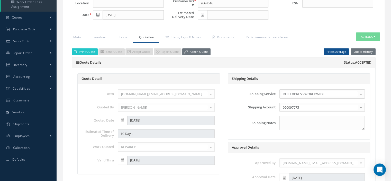
scroll to position [0, 0]
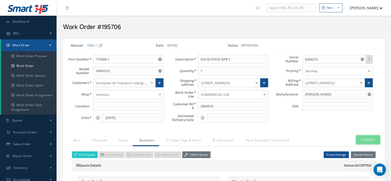
click at [374, 137] on button "Actions" at bounding box center [368, 139] width 24 height 9
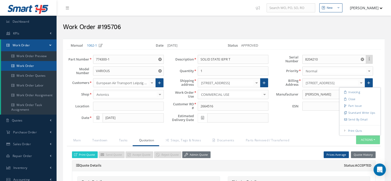
click at [16, 65] on link "Work Order" at bounding box center [28, 66] width 55 height 10
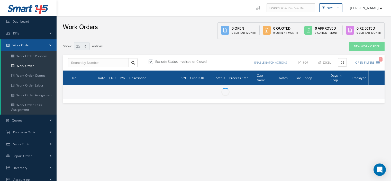
select select "25"
click at [81, 62] on input "text" at bounding box center [98, 62] width 61 height 9
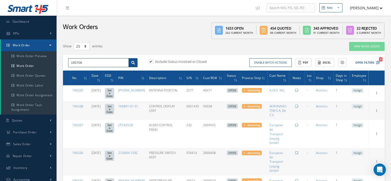
type input "195706"
click at [132, 63] on icon at bounding box center [133, 63] width 4 height 4
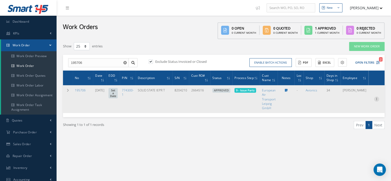
click at [375, 97] on icon at bounding box center [376, 98] width 5 height 4
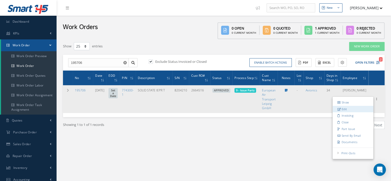
click at [354, 106] on link "Edit" at bounding box center [352, 109] width 41 height 7
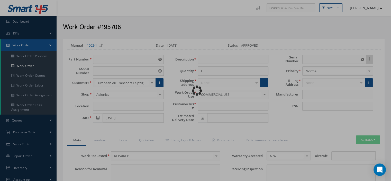
type input "774300-1"
type input "VARIOUS"
type input "07/17/2025"
type input "SOLID STATE IEPR T"
type input "2664516"
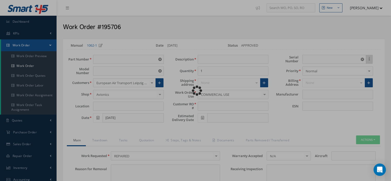
type input "8204210"
type textarea "NONE"
type input "NONE"
type textarea "NONE"
type input "NONE"
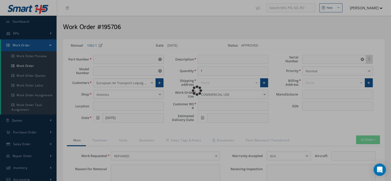
type input "N/A"
checkbox input "true"
type input "HAMILTON"
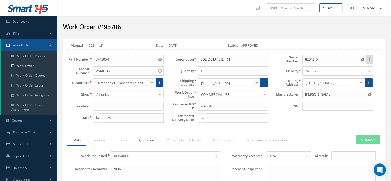
click at [146, 138] on link "Quotation" at bounding box center [145, 140] width 26 height 11
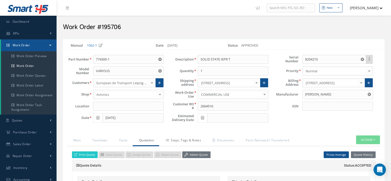
scroll to position [51, 0]
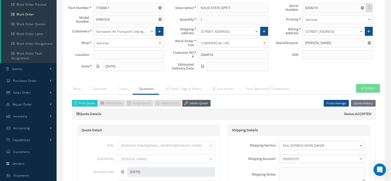
click at [193, 104] on link "Admin Quote" at bounding box center [196, 103] width 28 height 7
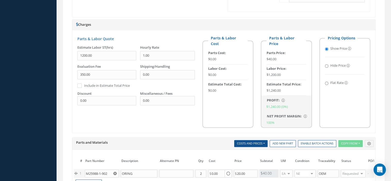
scroll to position [396, 0]
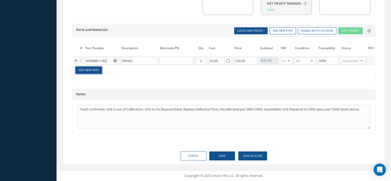
click at [93, 69] on link "Add New Part" at bounding box center [88, 70] width 26 height 7
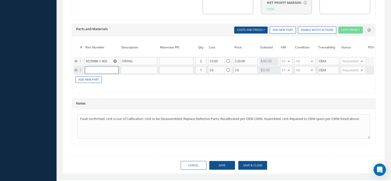
click at [93, 68] on input "text" at bounding box center [102, 70] width 34 height 8
paste input "M25988/1-902"
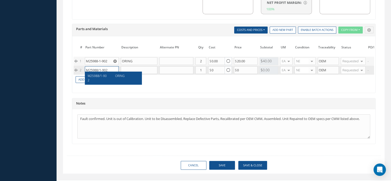
type input "M25988/1-902"
click at [111, 76] on div "ORING" at bounding box center [125, 77] width 28 height 9
type input "ORING"
type input "0.22"
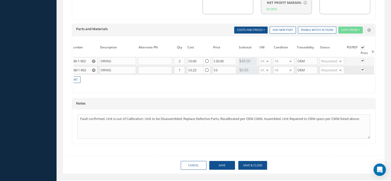
scroll to position [0, 53]
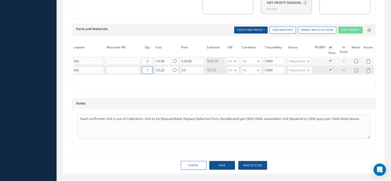
click at [145, 68] on input "1" at bounding box center [147, 70] width 11 height 8
type input "2"
click at [332, 59] on label at bounding box center [332, 60] width 1 height 4
click at [329, 59] on input "checkbox" at bounding box center [330, 60] width 3 height 3
checkbox input "false"
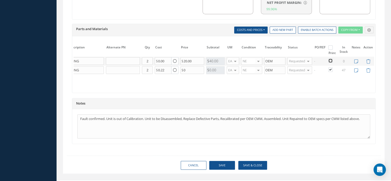
checkbox input "false"
click at [228, 165] on button "Save" at bounding box center [222, 164] width 26 height 9
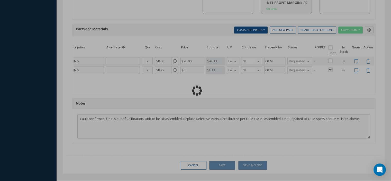
checkbox input "false"
checkbox input "true"
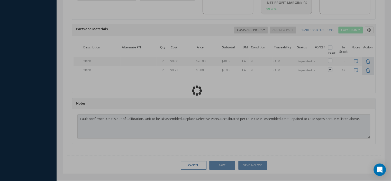
type input "HAMILTON"
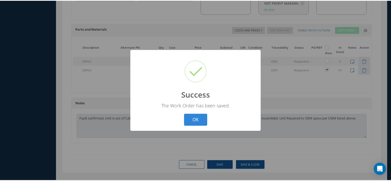
scroll to position [0, 29]
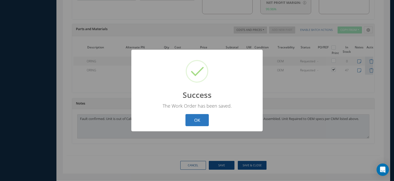
click at [203, 122] on button "OK" at bounding box center [197, 120] width 23 height 12
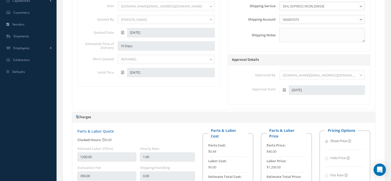
scroll to position [11, 0]
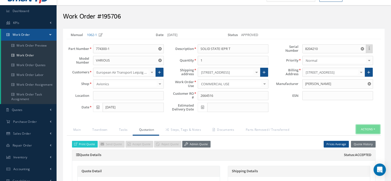
click at [373, 127] on button "Actions" at bounding box center [368, 129] width 24 height 9
click at [352, 94] on link "Part Issue" at bounding box center [359, 95] width 41 height 7
click at [374, 127] on button "Actions" at bounding box center [368, 129] width 24 height 9
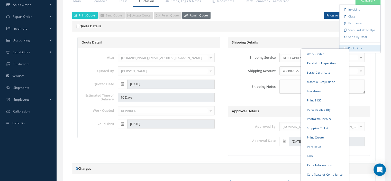
scroll to position [190, 0]
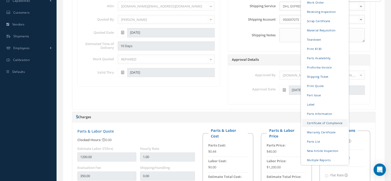
click at [318, 122] on link "Certificate of Compliance" at bounding box center [324, 122] width 46 height 8
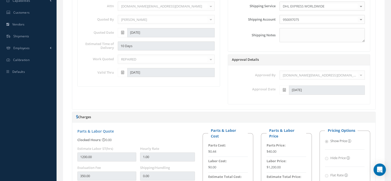
scroll to position [0, 0]
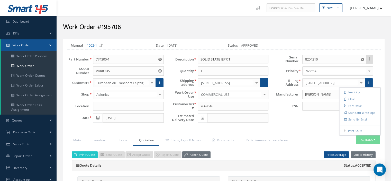
click at [48, 48] on link "Work Order" at bounding box center [28, 45] width 55 height 12
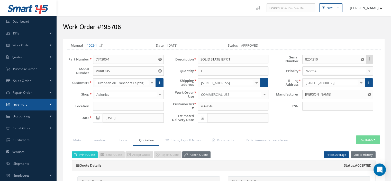
click at [28, 103] on link "Inventory" at bounding box center [28, 104] width 56 height 12
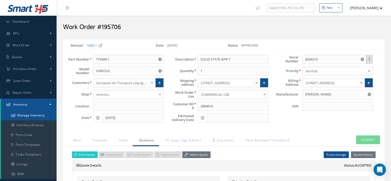
click at [29, 114] on link "Manage Inventory" at bounding box center [28, 115] width 55 height 10
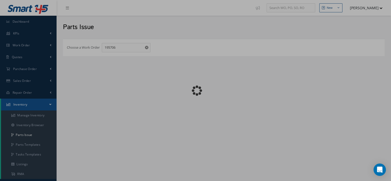
checkbox input "false"
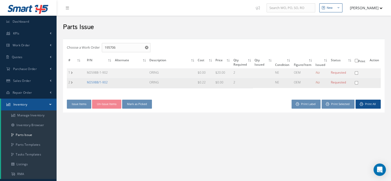
click at [102, 81] on link "M25988/1-902" at bounding box center [97, 82] width 21 height 4
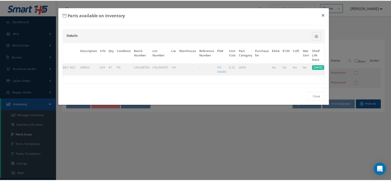
scroll to position [0, 48]
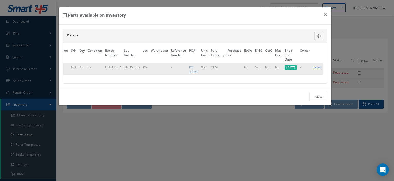
click at [318, 65] on link "Select" at bounding box center [317, 67] width 9 height 4
checkbox input "true"
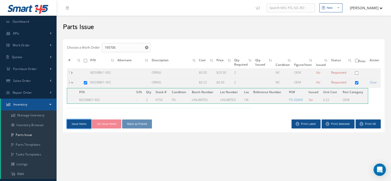
click at [79, 122] on button "Issue Items" at bounding box center [79, 123] width 24 height 9
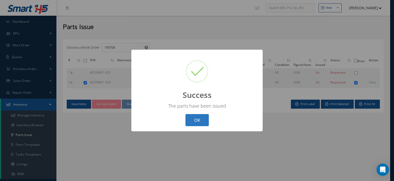
click at [187, 120] on button "OK" at bounding box center [197, 120] width 23 height 12
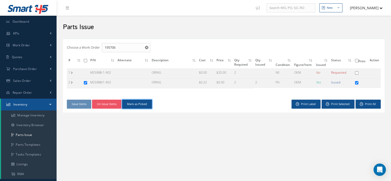
click at [144, 107] on button "Mark as Picked" at bounding box center [137, 103] width 30 height 9
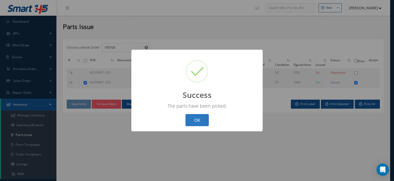
click at [192, 119] on button "OK" at bounding box center [197, 120] width 23 height 12
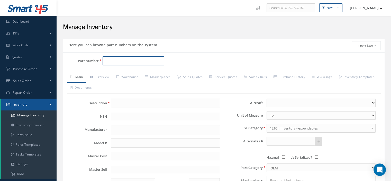
click at [107, 58] on input "Part Number" at bounding box center [132, 60] width 61 height 9
paste input "[PHONE_NUMBER]"
type input "[PHONE_NUMBER]"
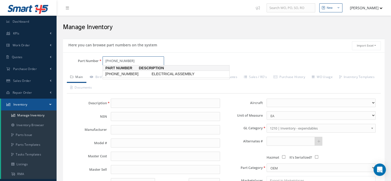
click at [120, 74] on span "[PHONE_NUMBER]" at bounding box center [127, 73] width 46 height 5
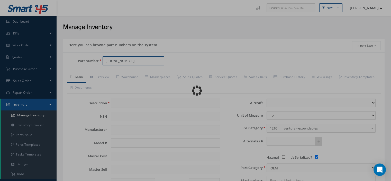
type input "ELECTRICAL ASSEMBLY"
type input "CUSTOM CONTROL"
type input "1650.00"
type input "0.00"
select select
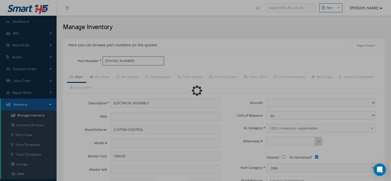
checkbox input "true"
type textarea "FOR P/N 90G237 *"
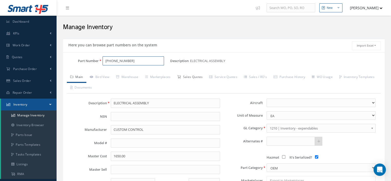
type input "[PHONE_NUMBER]"
click at [197, 78] on link "Sales Quotes" at bounding box center [190, 77] width 32 height 11
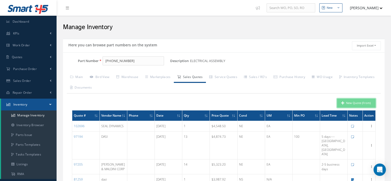
click at [347, 101] on button "New Quote (From)" at bounding box center [356, 102] width 39 height 9
type input "ELECTRICAL ASSEMBLY"
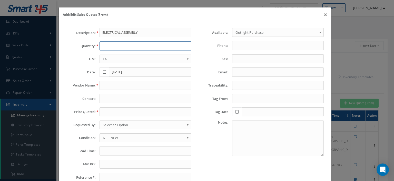
click at [108, 48] on input "text" at bounding box center [146, 45] width 92 height 9
type input "1"
click at [107, 83] on input "text" at bounding box center [146, 85] width 92 height 9
click at [134, 87] on input "text" at bounding box center [146, 85] width 92 height 9
paste input "Planestocks LLC"
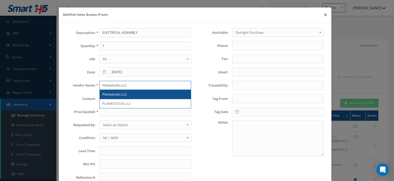
type input "Planestocks LLC"
click at [113, 95] on span "Planestocks LLC" at bounding box center [114, 94] width 25 height 5
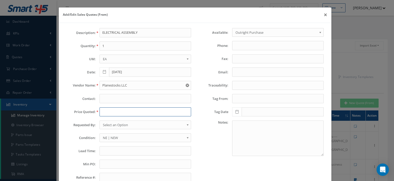
click at [105, 111] on input "text" at bounding box center [146, 111] width 92 height 9
click at [102, 113] on input "text" at bounding box center [146, 111] width 92 height 9
paste input "9,000.00"
click at [104, 112] on input "9,000.00" at bounding box center [146, 111] width 92 height 9
type input "9000.00"
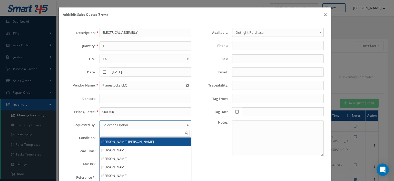
click at [109, 122] on span "Select an Option" at bounding box center [144, 124] width 82 height 6
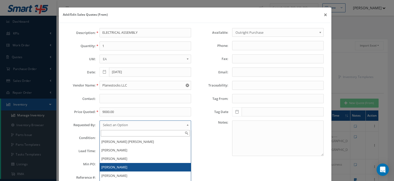
click at [119, 167] on li "[PERSON_NAME]" at bounding box center [145, 167] width 91 height 8
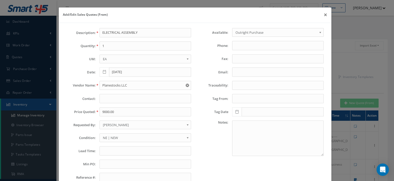
click at [111, 135] on span "NE | NEW" at bounding box center [144, 137] width 82 height 6
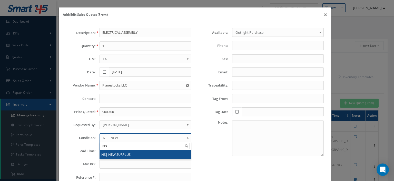
type input "NS"
click at [105, 153] on li "NS | NEW SURPLUS" at bounding box center [145, 154] width 91 height 8
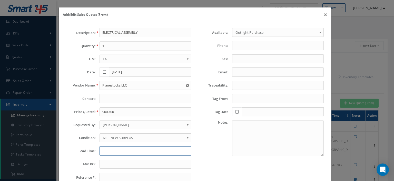
click at [105, 150] on input "text" at bounding box center [146, 150] width 92 height 9
click at [116, 149] on input "text" at bounding box center [146, 150] width 92 height 9
paste input "7-12 DAYS"
click at [107, 165] on input "text" at bounding box center [146, 163] width 92 height 9
click at [106, 149] on input "7-12 DAYS" at bounding box center [146, 150] width 92 height 9
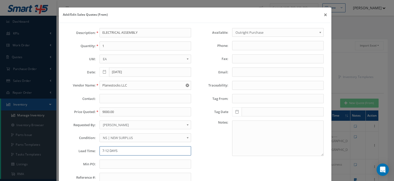
type input "7-12 DAYS"
click at [110, 164] on input "text" at bounding box center [146, 163] width 92 height 9
type input "100"
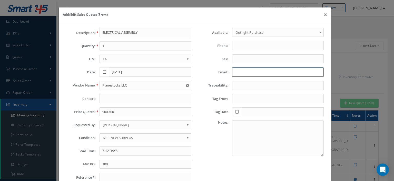
click at [236, 71] on input "Email:" at bounding box center [278, 71] width 92 height 9
click at [245, 70] on input "Email:" at bounding box center [278, 71] width 92 height 9
paste input "[PERSON_NAME][EMAIL_ADDRESS][DOMAIN_NAME]"
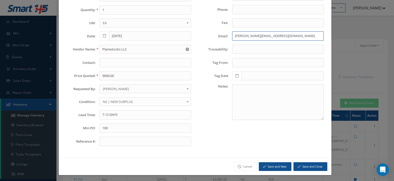
type input "[PERSON_NAME][EMAIL_ADDRESS][DOMAIN_NAME]"
click at [301, 167] on button "Save and Close" at bounding box center [311, 166] width 34 height 9
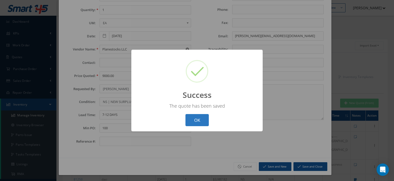
click at [192, 122] on button "OK" at bounding box center [197, 120] width 23 height 12
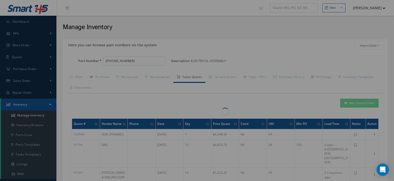
scroll to position [0, 0]
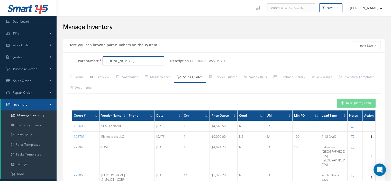
drag, startPoint x: 123, startPoint y: 59, endPoint x: 103, endPoint y: 62, distance: 19.7
click at [103, 62] on input "[PHONE_NUMBER]" at bounding box center [132, 60] width 61 height 9
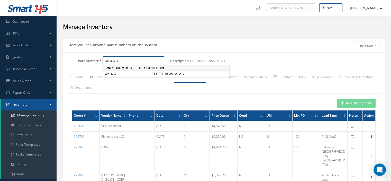
click at [121, 73] on span "46-437-1" at bounding box center [127, 73] width 46 height 5
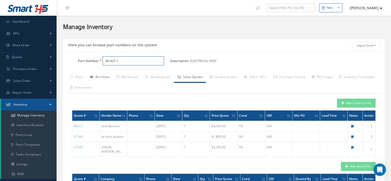
type input "46-437-1"
click at [98, 79] on link "Bird View" at bounding box center [99, 77] width 26 height 11
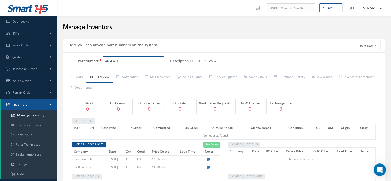
drag, startPoint x: 126, startPoint y: 59, endPoint x: 105, endPoint y: 63, distance: 22.3
click at [105, 63] on input "46-437-1" at bounding box center [132, 60] width 61 height 9
click at [192, 75] on link "Sales Quotes" at bounding box center [190, 77] width 32 height 11
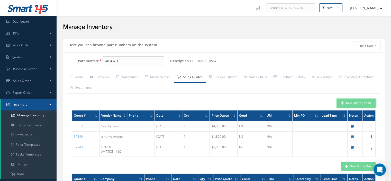
click at [344, 101] on button "New Quote (From)" at bounding box center [356, 102] width 39 height 9
type input "ELECTRICAL ASSY"
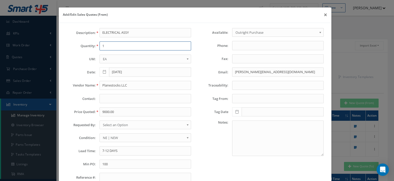
click at [109, 46] on input "1" at bounding box center [146, 45] width 92 height 9
type input "1"
click at [124, 83] on input "Planestocks LLC" at bounding box center [146, 85] width 92 height 9
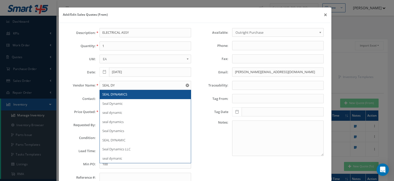
click at [130, 96] on div "SEAL DYNAMICS" at bounding box center [145, 94] width 86 height 5
type input "SEAL DYNAMICS"
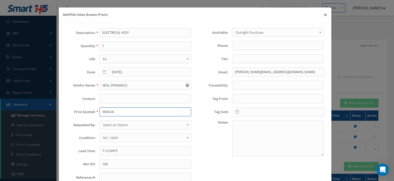
click at [120, 108] on input "9000.00" at bounding box center [146, 111] width 92 height 9
click at [103, 113] on input "9000.00" at bounding box center [146, 111] width 92 height 9
paste input "5,361.4"
click at [105, 111] on input "5,361.40" at bounding box center [146, 111] width 92 height 9
type input "5361.40"
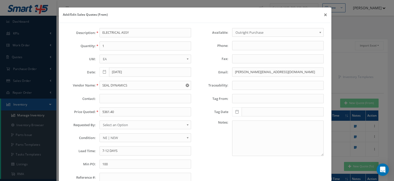
click at [123, 123] on span "Select an Option" at bounding box center [144, 124] width 82 height 6
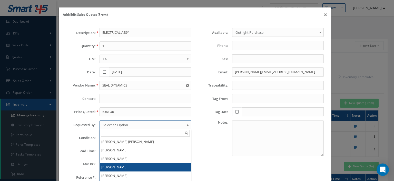
click at [113, 165] on li "[PERSON_NAME]" at bounding box center [145, 167] width 91 height 8
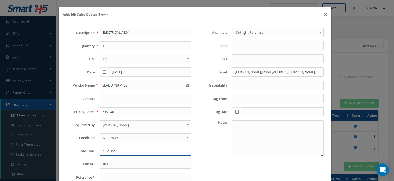
click at [102, 151] on input "7-12 DAYS" at bounding box center [146, 150] width 92 height 9
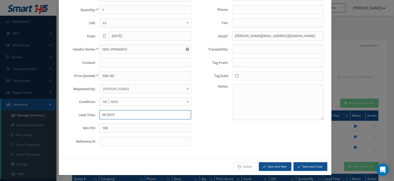
type input "66 DAYS"
click at [307, 162] on button "Save and Close" at bounding box center [311, 166] width 34 height 9
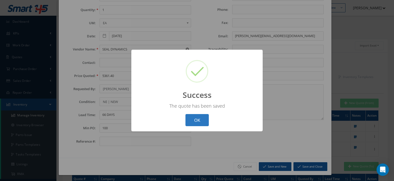
click at [205, 123] on button "OK" at bounding box center [197, 120] width 23 height 12
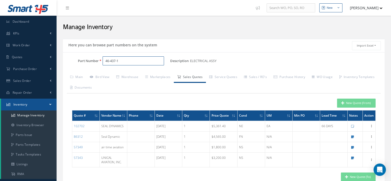
drag, startPoint x: 134, startPoint y: 62, endPoint x: 76, endPoint y: 65, distance: 57.8
click at [86, 64] on div "Part Number 46-437-1" at bounding box center [116, 60] width 107 height 9
click at [125, 72] on span "57-13" at bounding box center [127, 73] width 46 height 5
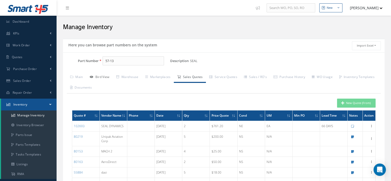
click at [105, 77] on link "Bird View" at bounding box center [99, 77] width 26 height 11
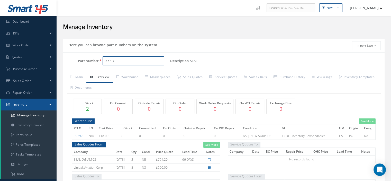
drag, startPoint x: 123, startPoint y: 62, endPoint x: 81, endPoint y: 57, distance: 42.6
click at [81, 57] on div "Part Number 57-13" at bounding box center [116, 60] width 107 height 9
click at [138, 76] on span "NAS1611-007" at bounding box center [127, 73] width 46 height 5
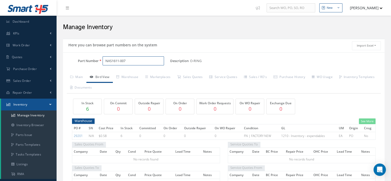
drag, startPoint x: 136, startPoint y: 61, endPoint x: 105, endPoint y: 61, distance: 30.3
click at [105, 61] on input "NAS1611-007" at bounding box center [132, 60] width 61 height 9
type input "NAS1611-007"
click at [131, 61] on input "NAS1611-007" at bounding box center [132, 60] width 61 height 9
click at [194, 75] on link "Sales Quotes" at bounding box center [190, 77] width 32 height 11
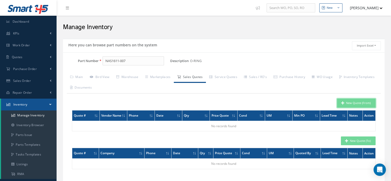
click at [347, 105] on button "New Quote (From)" at bounding box center [356, 102] width 39 height 9
type input "O-RING"
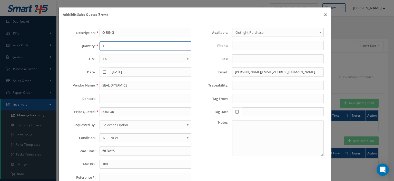
click at [103, 45] on input "1" at bounding box center [146, 45] width 92 height 9
type input "5320"
click at [113, 85] on input "SEAL DYNAMICS" at bounding box center [146, 85] width 92 height 9
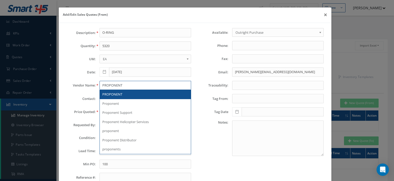
type input "PROPONENT"
click at [112, 92] on span "PROPONENT" at bounding box center [112, 94] width 20 height 5
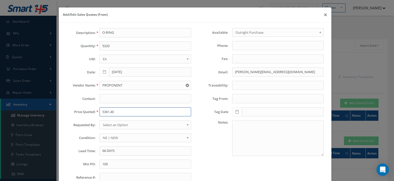
click at [107, 108] on input "5361.40" at bounding box center [146, 111] width 92 height 9
click at [104, 110] on input "5361.40" at bounding box center [146, 111] width 92 height 9
paste input "7.68"
type input "7.68"
click at [120, 124] on span "Select an Option" at bounding box center [144, 124] width 82 height 6
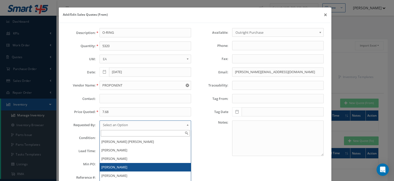
click at [117, 168] on li "[PERSON_NAME]" at bounding box center [145, 167] width 91 height 8
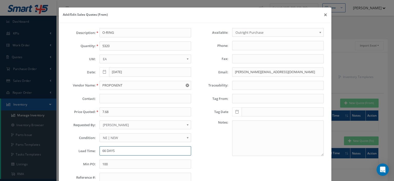
click at [117, 150] on input "66 DAYS" at bounding box center [146, 150] width 92 height 9
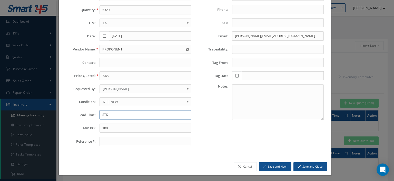
type input "STK"
click at [304, 164] on button "Save and Close" at bounding box center [311, 166] width 34 height 9
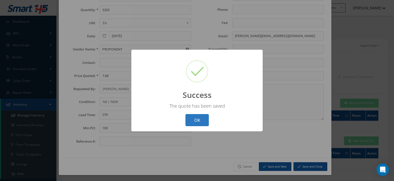
click at [199, 122] on button "OK" at bounding box center [197, 120] width 23 height 12
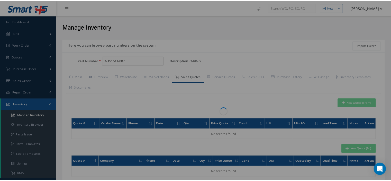
scroll to position [0, 0]
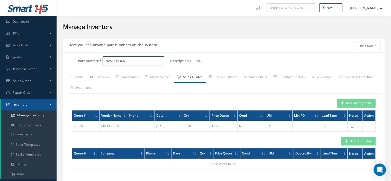
drag, startPoint x: 134, startPoint y: 59, endPoint x: 97, endPoint y: 61, distance: 37.0
click at [97, 61] on div "Part Number NAS1611-007" at bounding box center [116, 60] width 107 height 9
click at [132, 59] on input "[PHONE_NUMBER]" at bounding box center [132, 60] width 61 height 9
drag, startPoint x: 131, startPoint y: 59, endPoint x: 105, endPoint y: 62, distance: 25.8
click at [105, 62] on input "[PHONE_NUMBER]" at bounding box center [132, 60] width 61 height 9
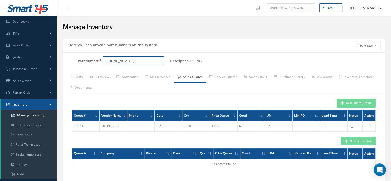
type input "[PHONE_NUMBER]"
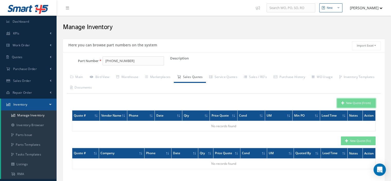
click at [348, 102] on button "New Quote (From)" at bounding box center [356, 102] width 39 height 9
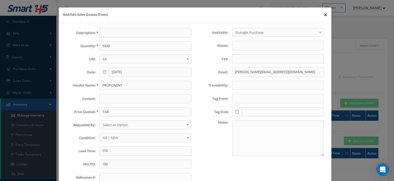
click at [322, 14] on button "×" at bounding box center [326, 14] width 12 height 14
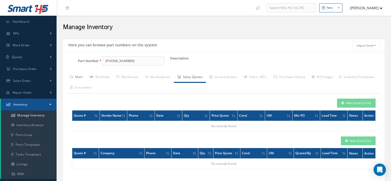
click at [77, 77] on link "Main" at bounding box center [77, 77] width 20 height 11
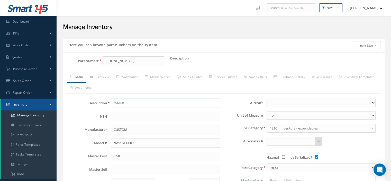
click at [122, 106] on input "O-RING" at bounding box center [165, 102] width 109 height 9
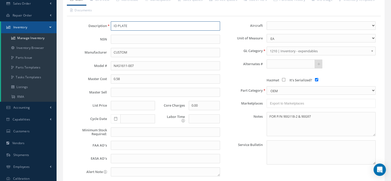
type input "ID PLATE"
click at [281, 126] on textarea "FOR P/N 90G118-2 & 90G97" at bounding box center [320, 124] width 109 height 24
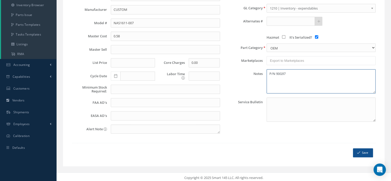
type textarea "P/N 90G97"
click at [359, 151] on icon "submit" at bounding box center [358, 152] width 3 height 4
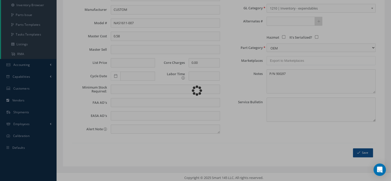
checkbox input "false"
type textarea "P/N 90G97 -- [PERSON_NAME] [DATE] 09:01AM"
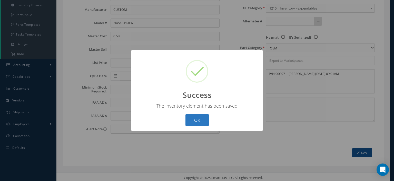
click at [190, 124] on button "OK" at bounding box center [197, 120] width 23 height 12
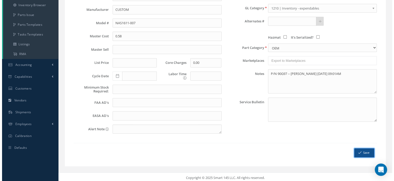
scroll to position [0, 0]
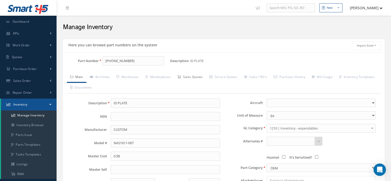
click at [188, 79] on link "Sales Quotes" at bounding box center [190, 77] width 32 height 11
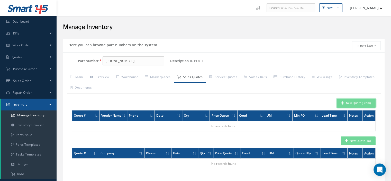
click at [341, 101] on icon "button" at bounding box center [342, 103] width 3 height 4
type input "ID PLATE"
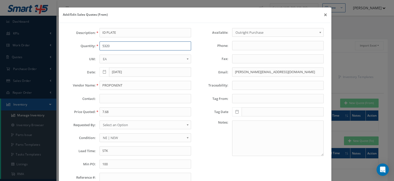
click at [109, 45] on input "5320" at bounding box center [146, 45] width 92 height 9
type input "1"
click at [112, 85] on input "PROPONENT" at bounding box center [146, 85] width 92 height 9
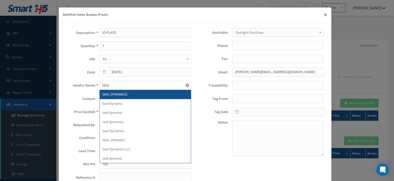
click at [129, 93] on div "SEAL DYNAMICS" at bounding box center [145, 94] width 86 height 5
type input "SEAL DYNAMICS"
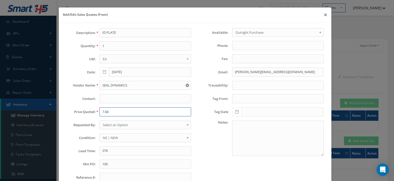
click at [119, 109] on input "7.68" at bounding box center [146, 111] width 92 height 9
click at [103, 113] on input "7.68" at bounding box center [146, 111] width 92 height 9
paste input "206.80"
type input "206.80"
click at [124, 125] on span "Select an Option" at bounding box center [144, 124] width 82 height 6
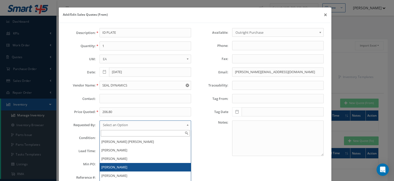
click at [118, 165] on li "[PERSON_NAME]" at bounding box center [145, 167] width 91 height 8
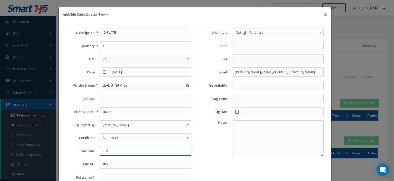
click at [108, 147] on input "STK" at bounding box center [146, 150] width 92 height 9
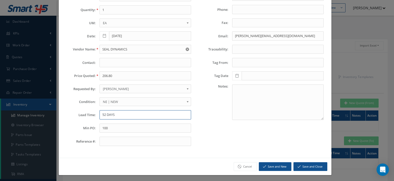
type input "52 DAYS"
click at [304, 166] on button "Save and Close" at bounding box center [311, 166] width 34 height 9
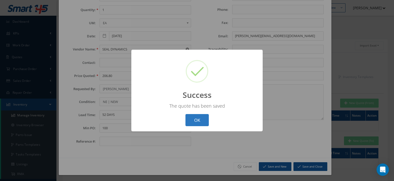
click at [203, 124] on button "OK" at bounding box center [197, 120] width 23 height 12
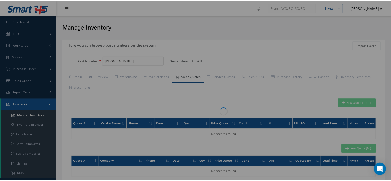
scroll to position [0, 0]
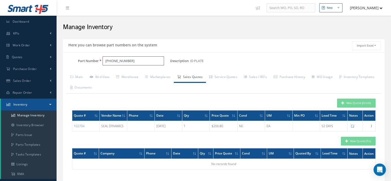
drag, startPoint x: 134, startPoint y: 59, endPoint x: 94, endPoint y: 65, distance: 39.5
click at [95, 65] on div "Part Number 131-15-23" at bounding box center [116, 62] width 107 height 13
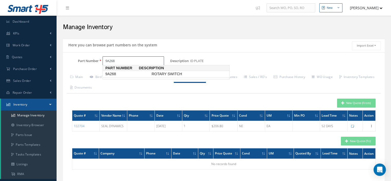
click at [132, 75] on span "9A268" at bounding box center [127, 73] width 46 height 5
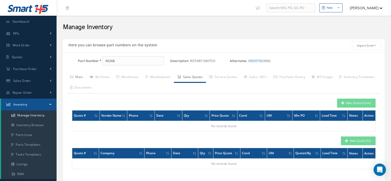
click at [83, 76] on link "Main" at bounding box center [77, 77] width 20 height 11
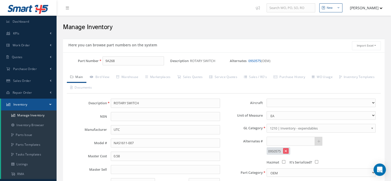
click at [252, 59] on link "09S0575" at bounding box center [254, 60] width 13 height 5
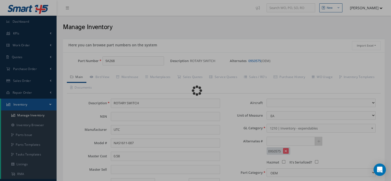
type input "09S0575"
select select
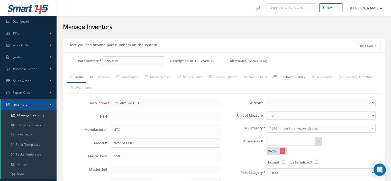
click at [288, 76] on link "Purchase History" at bounding box center [289, 77] width 38 height 11
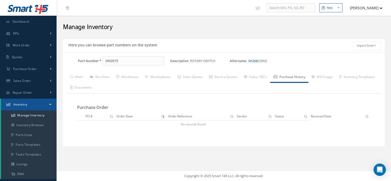
click at [252, 61] on link "9A268" at bounding box center [252, 60] width 9 height 5
click at [252, 61] on link "09S0575" at bounding box center [254, 60] width 13 height 5
click at [252, 61] on link "9A268" at bounding box center [252, 60] width 9 height 5
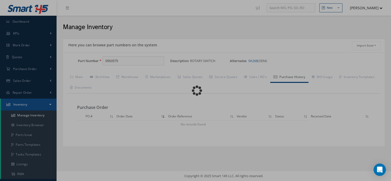
type input "9A268"
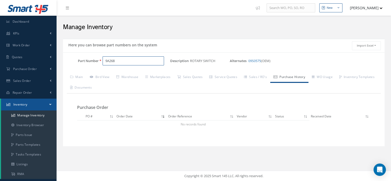
drag, startPoint x: 123, startPoint y: 59, endPoint x: 100, endPoint y: 61, distance: 23.7
click at [100, 61] on div "9A268" at bounding box center [134, 60] width 71 height 9
click at [79, 76] on link "Main" at bounding box center [77, 77] width 20 height 11
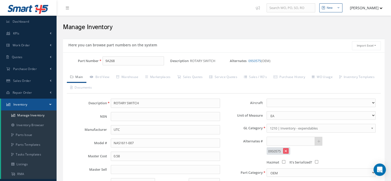
scroll to position [51, 0]
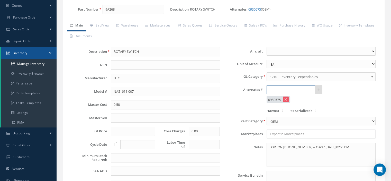
click at [278, 89] on input "text" at bounding box center [290, 89] width 48 height 9
click at [286, 100] on span "044937-1" at bounding box center [291, 102] width 46 height 5
type input "044937-1"
click at [318, 86] on link at bounding box center [318, 89] width 8 height 9
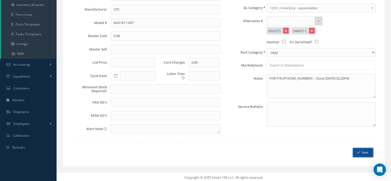
click at [356, 150] on button "Save" at bounding box center [363, 152] width 20 height 9
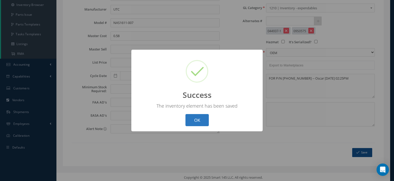
click at [198, 119] on button "OK" at bounding box center [197, 120] width 23 height 12
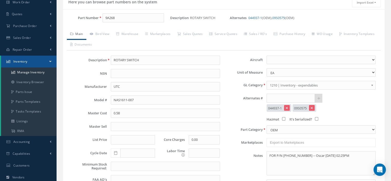
scroll to position [17, 0]
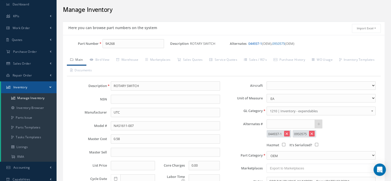
click at [254, 45] on link "044937-1" at bounding box center [255, 43] width 14 height 5
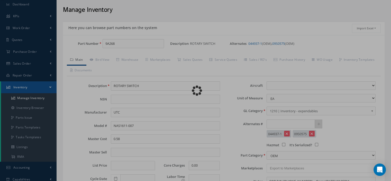
type input "044937-1"
type input "UTC AEROSPACE"
select select
type textarea "P/N 10062-3000-01 & 10065-3000-02 -- Oscar 08/13/2024 02:28PM PROPONENT NO BID …"
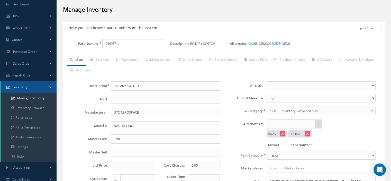
drag, startPoint x: 128, startPoint y: 44, endPoint x: 105, endPoint y: 44, distance: 23.4
click at [105, 44] on input "044937-1" at bounding box center [132, 43] width 61 height 9
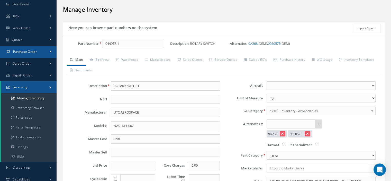
click at [27, 51] on span "Purchase Order" at bounding box center [25, 51] width 24 height 4
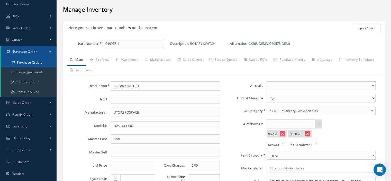
click at [29, 63] on a=1&status_id=2&status_id=3&status_id=5&collapsedFilters"] "Purchase Orders" at bounding box center [28, 63] width 55 height 10
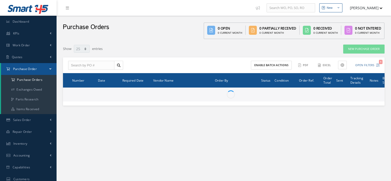
select select "25"
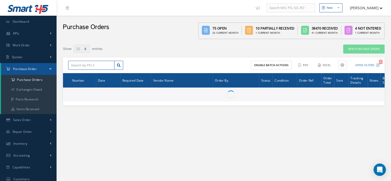
click at [97, 64] on input "text" at bounding box center [91, 65] width 46 height 9
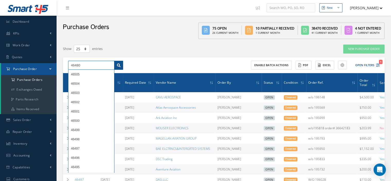
type input "46480"
click at [121, 67] on link at bounding box center [118, 65] width 9 height 9
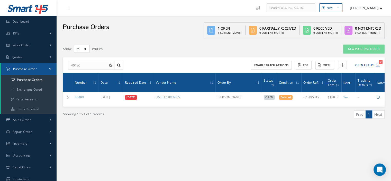
scroll to position [0, 24]
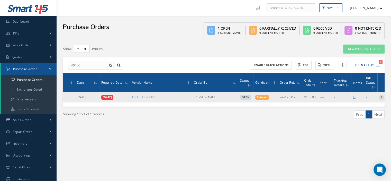
click at [381, 98] on icon at bounding box center [380, 96] width 5 height 4
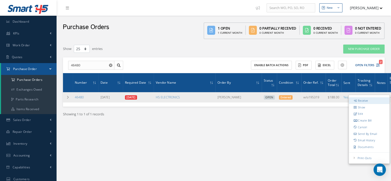
click at [364, 101] on link "Receive" at bounding box center [368, 100] width 41 height 7
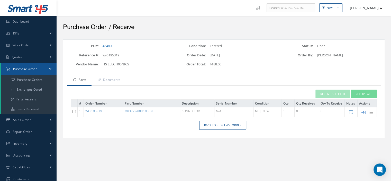
click at [363, 113] on icon at bounding box center [363, 112] width 4 height 4
type input "[DATE]"
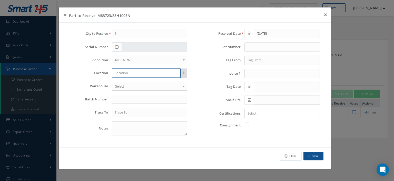
click at [125, 73] on input "text" at bounding box center [146, 72] width 69 height 9
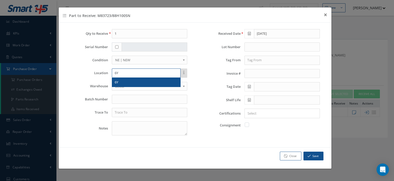
type input "6Y"
click at [125, 78] on div "6Y" at bounding box center [146, 82] width 68 height 9
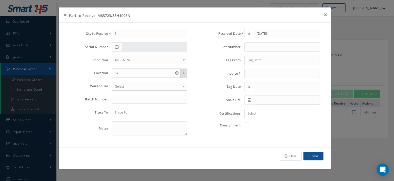
click at [121, 111] on input "text" at bounding box center [149, 112] width 75 height 9
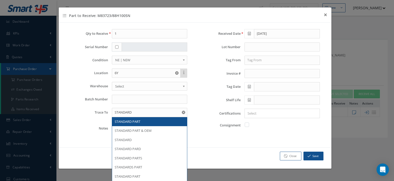
click at [119, 119] on span "STANDARD PART" at bounding box center [128, 121] width 26 height 5
type input "STANDARD PART"
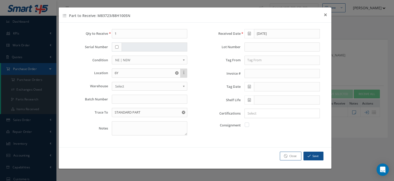
click at [249, 125] on label at bounding box center [249, 124] width 1 height 5
click at [248, 125] on input "checkbox" at bounding box center [247, 123] width 3 height 3
checkbox input "true"
click at [309, 157] on button "Save" at bounding box center [314, 155] width 20 height 9
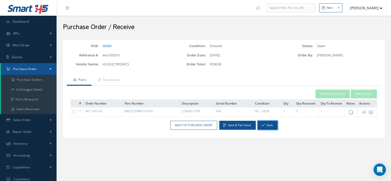
click at [268, 126] on button "Save" at bounding box center [267, 124] width 20 height 9
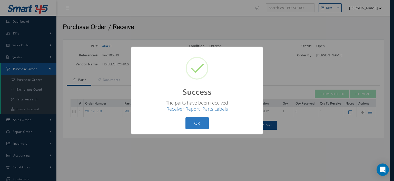
click at [205, 120] on button "OK" at bounding box center [197, 123] width 23 height 12
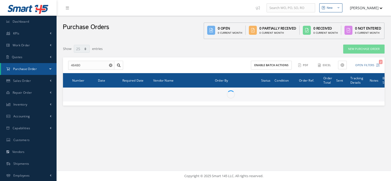
select select "25"
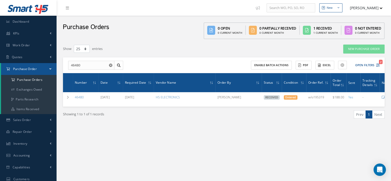
click at [48, 68] on link "Purchase Order" at bounding box center [28, 69] width 55 height 12
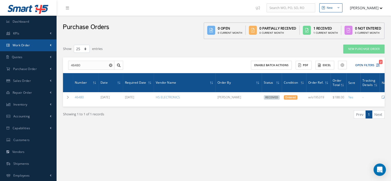
click at [31, 48] on link "Work Order" at bounding box center [28, 45] width 56 height 12
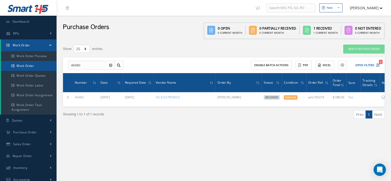
click at [32, 69] on link "Work Order" at bounding box center [28, 66] width 55 height 10
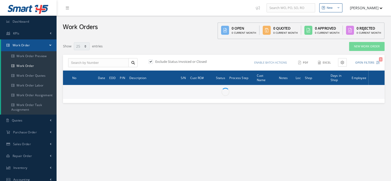
select select "25"
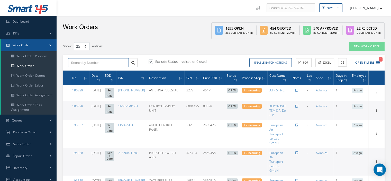
click at [77, 64] on input "text" at bounding box center [98, 62] width 61 height 9
type input "195319"
click at [135, 60] on link at bounding box center [132, 62] width 9 height 9
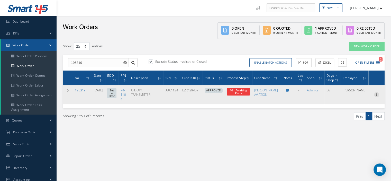
click at [376, 94] on icon at bounding box center [376, 94] width 5 height 4
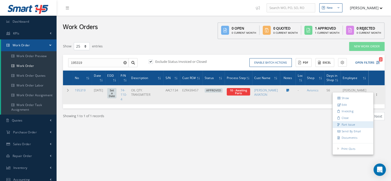
click at [344, 122] on link "Part Issue" at bounding box center [352, 124] width 41 height 7
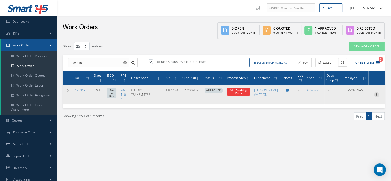
click at [375, 93] on icon at bounding box center [376, 94] width 5 height 4
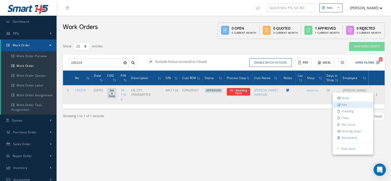
click at [354, 103] on link "Edit" at bounding box center [352, 104] width 41 height 7
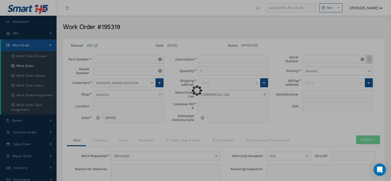
type input "74-110-4"
type input "VARIOUS"
type input "[DATE]"
type input "OIL QTY. TRANSMITTER"
type input "EZR439457"
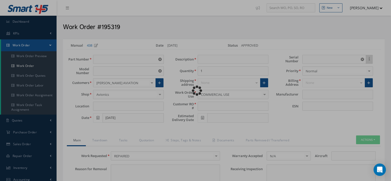
type input "AAC1134"
type textarea "NONE"
type input "NONE"
type textarea "NONE"
type input "NONE"
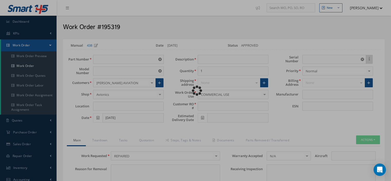
type input "N/A"
checkbox input "true"
type input "MEGGITT"
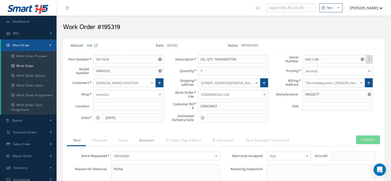
click at [145, 139] on link "Quotation" at bounding box center [145, 140] width 26 height 11
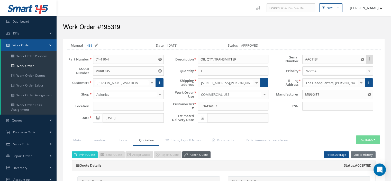
click at [187, 154] on link "Admin Quote" at bounding box center [196, 154] width 28 height 7
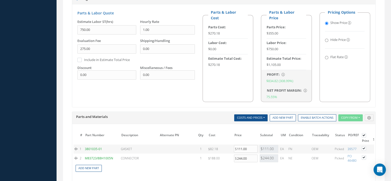
scroll to position [385, 0]
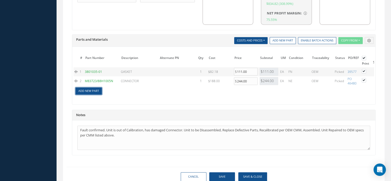
click at [93, 89] on link "Add New Part" at bounding box center [88, 90] width 26 height 7
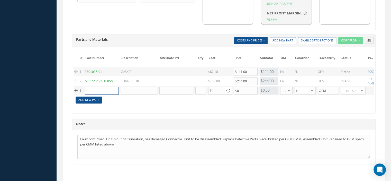
click at [92, 90] on input "text" at bounding box center [102, 91] width 34 height 8
click at [101, 88] on input "M83248/1-016" at bounding box center [102, 91] width 34 height 8
click at [108, 88] on input "M83248-016" at bounding box center [102, 91] width 34 height 8
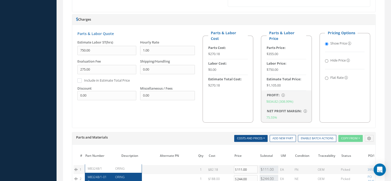
scroll to position [390, 0]
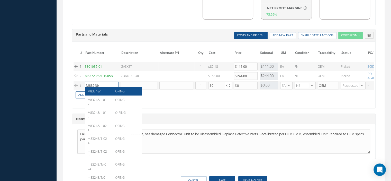
click at [106, 84] on input "M83248/" at bounding box center [102, 85] width 34 height 8
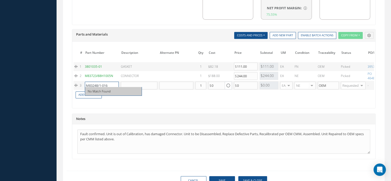
drag, startPoint x: 109, startPoint y: 82, endPoint x: 86, endPoint y: 81, distance: 22.6
click at [86, 81] on input "M83248/1-016" at bounding box center [102, 85] width 34 height 8
type input "M83248/1-016"
click at [92, 81] on input "text" at bounding box center [102, 85] width 34 height 8
paste input "M83248-1-016"
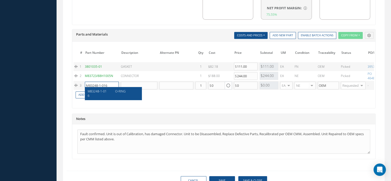
type input "M83248-1-016"
click at [107, 90] on div "M83248-1-016" at bounding box center [100, 93] width 24 height 9
type input "O-RING"
type input "0.21"
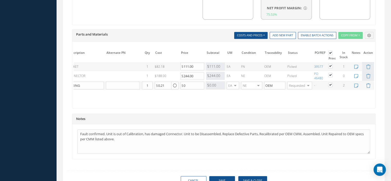
scroll to position [416, 0]
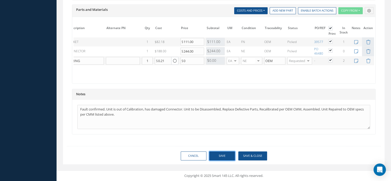
click at [226, 152] on button "Save" at bounding box center [222, 155] width 26 height 9
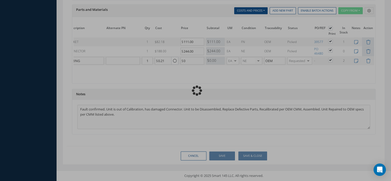
checkbox input "true"
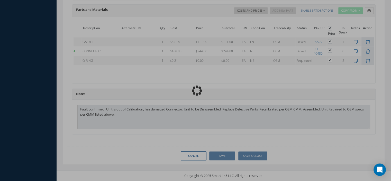
scroll to position [0, 33]
type input "MEGGITT"
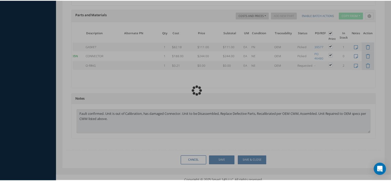
scroll to position [0, 29]
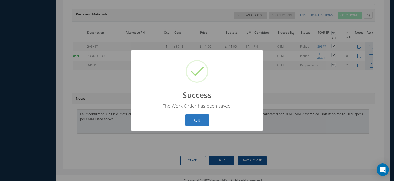
click at [203, 121] on button "OK" at bounding box center [197, 120] width 23 height 12
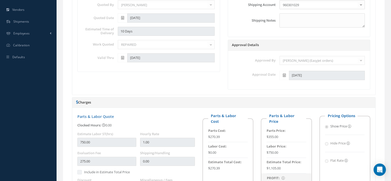
scroll to position [51, 0]
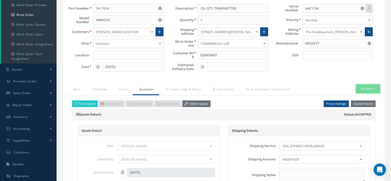
click at [375, 88] on button "Actions" at bounding box center [368, 88] width 24 height 9
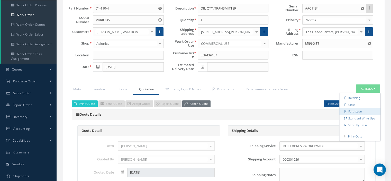
click at [351, 110] on link "Part Issue" at bounding box center [359, 111] width 41 height 7
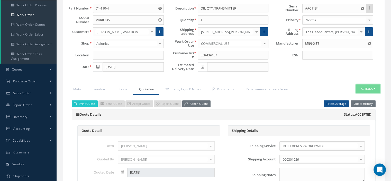
click at [377, 89] on button "Actions" at bounding box center [368, 88] width 24 height 9
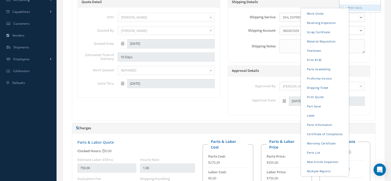
scroll to position [205, 0]
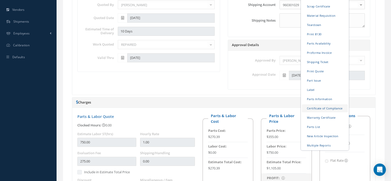
click at [322, 109] on link "Certificate of Compliance" at bounding box center [324, 108] width 46 height 8
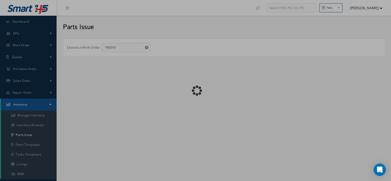
checkbox input "false"
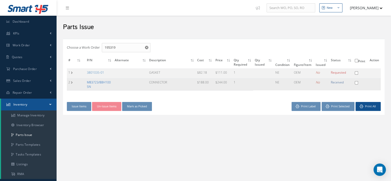
click at [97, 81] on link "M83723/88H1005N" at bounding box center [99, 84] width 24 height 9
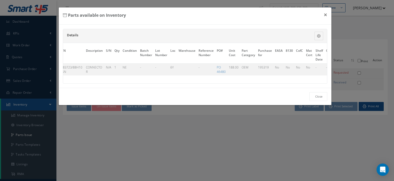
scroll to position [0, 33]
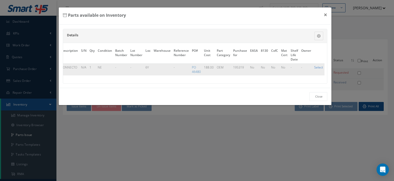
click at [320, 67] on link "Select" at bounding box center [319, 67] width 9 height 4
checkbox input "true"
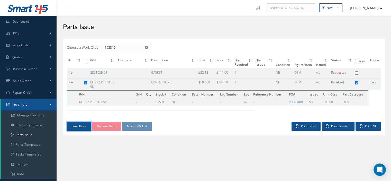
click at [78, 127] on button "Issue Items" at bounding box center [79, 125] width 24 height 9
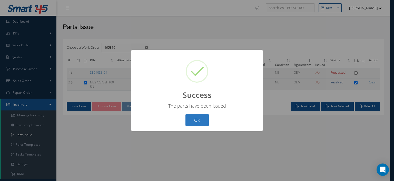
click at [197, 120] on button "OK" at bounding box center [197, 120] width 23 height 12
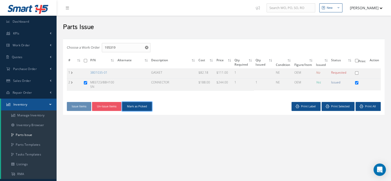
click at [133, 106] on button "Mark as Picked" at bounding box center [137, 106] width 30 height 9
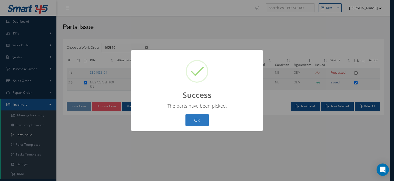
click at [188, 119] on button "OK" at bounding box center [197, 120] width 23 height 12
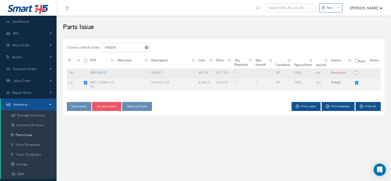
click at [102, 72] on link "3801035-01" at bounding box center [98, 72] width 17 height 4
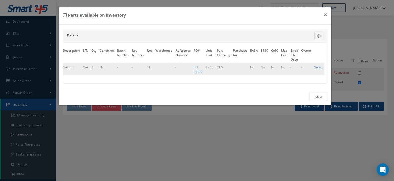
click at [315, 67] on link "Select" at bounding box center [319, 67] width 9 height 4
checkbox input "true"
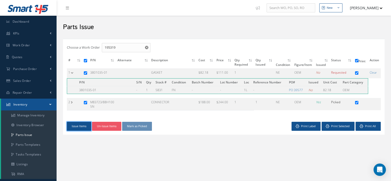
click at [83, 126] on button "Issue Items" at bounding box center [79, 125] width 24 height 9
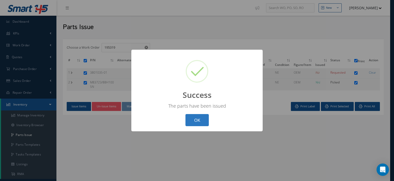
click at [193, 116] on button "OK" at bounding box center [197, 120] width 23 height 12
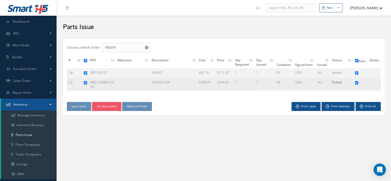
click at [86, 83] on input "checkbox" at bounding box center [85, 82] width 3 height 3
checkbox input "false"
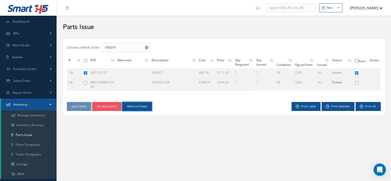
click at [131, 108] on button "Mark as Picked" at bounding box center [137, 106] width 30 height 9
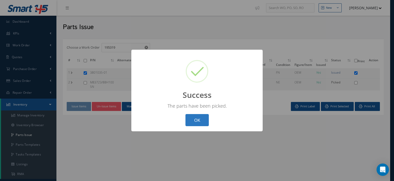
click at [194, 123] on button "OK" at bounding box center [197, 120] width 23 height 12
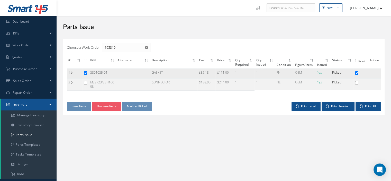
click at [73, 72] on td "1" at bounding box center [74, 73] width 15 height 10
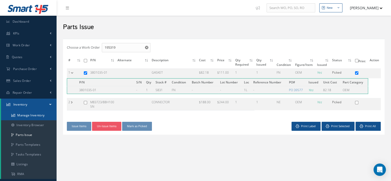
click at [39, 116] on link "Manage Inventory" at bounding box center [28, 115] width 55 height 10
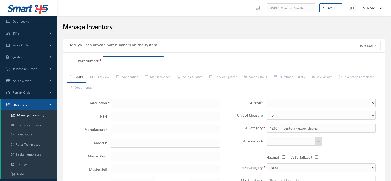
drag, startPoint x: 0, startPoint y: 0, endPoint x: 106, endPoint y: 62, distance: 122.6
click at [106, 62] on input "Part Number" at bounding box center [132, 60] width 61 height 9
paste input "M83248/1-016"
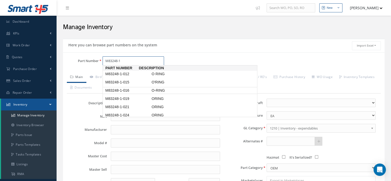
click at [132, 88] on span "M83248-1-016" at bounding box center [127, 90] width 46 height 5
type input "M83248-1-016"
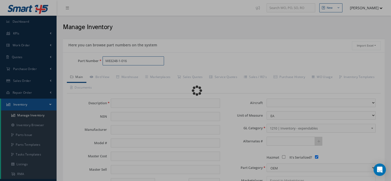
type input "O-RING"
type input "VIBRO-METER"
type input "M83248-1-016"
type input "0.21"
type input "0.00"
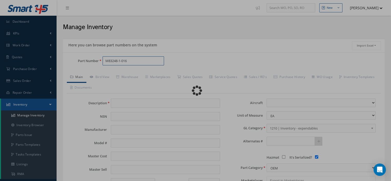
select select
checkbox input "true"
type textarea "FOR P/N 74-110-4"
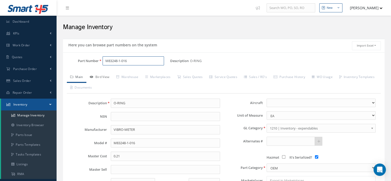
type input "M83248-1-016"
click at [108, 78] on link "Bird View" at bounding box center [99, 77] width 26 height 11
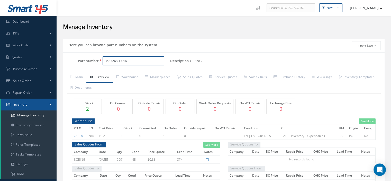
drag, startPoint x: 130, startPoint y: 61, endPoint x: 105, endPoint y: 61, distance: 25.4
click at [105, 61] on input "M83248-1-016" at bounding box center [132, 60] width 61 height 9
click at [127, 76] on link "Warehouse" at bounding box center [127, 77] width 29 height 11
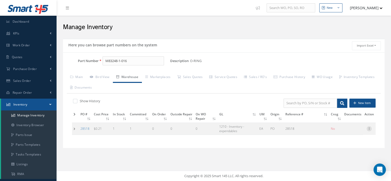
click at [367, 127] on icon at bounding box center [368, 128] width 5 height 4
click at [350, 131] on link "Edit" at bounding box center [345, 131] width 41 height 7
type input "0.21"
type input "[DATE]"
type input "28518"
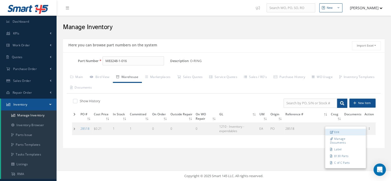
checkbox input "false"
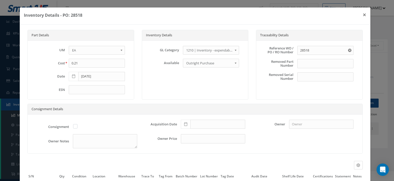
scroll to position [48, 0]
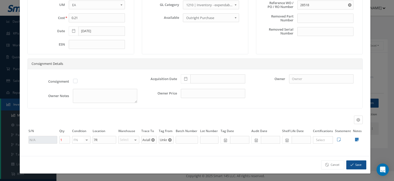
click at [151, 139] on icon "Reset" at bounding box center [152, 139] width 3 height 3
click at [147, 140] on input "text" at bounding box center [148, 140] width 15 height 8
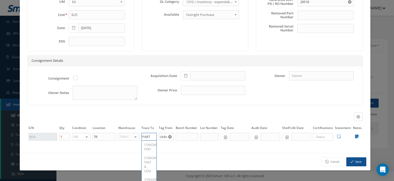
scroll to position [0, 20]
type input "STANDARD PART"
click at [144, 149] on div "STANDARD PART" at bounding box center [149, 146] width 15 height 13
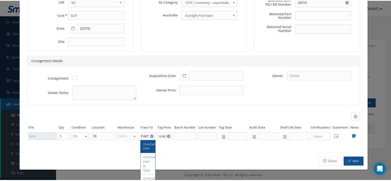
scroll to position [0, 0]
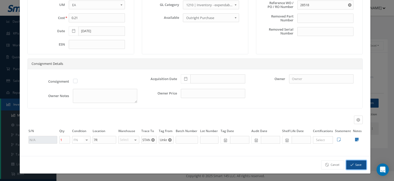
click at [351, 165] on icon "button" at bounding box center [352, 165] width 3 height 4
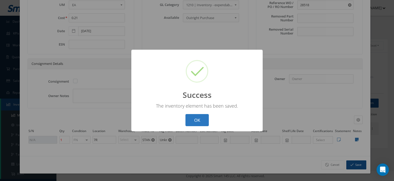
click at [196, 119] on button "OK" at bounding box center [197, 120] width 23 height 12
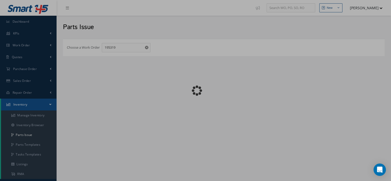
checkbox input "false"
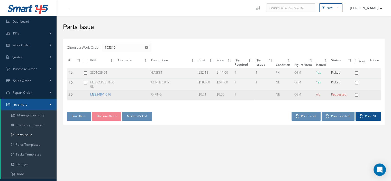
click at [102, 93] on link "M83248-1-016" at bounding box center [100, 94] width 21 height 4
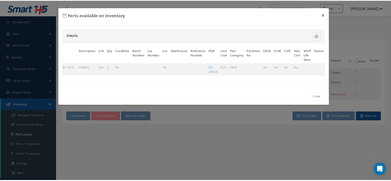
scroll to position [0, 30]
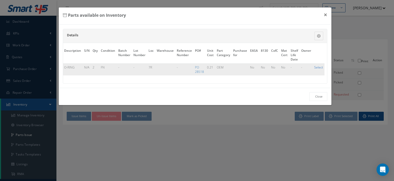
click at [317, 65] on link "Select" at bounding box center [319, 67] width 9 height 4
checkbox input "true"
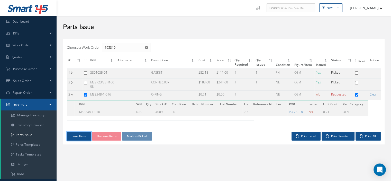
click at [75, 136] on button "Issue Items" at bounding box center [79, 135] width 24 height 9
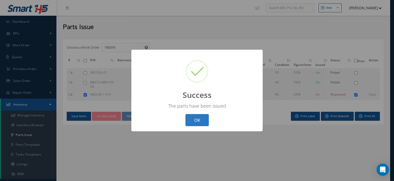
click at [198, 122] on button "OK" at bounding box center [197, 120] width 23 height 12
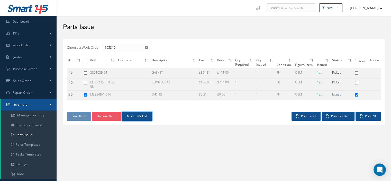
click at [132, 117] on button "Mark as Picked" at bounding box center [137, 115] width 30 height 9
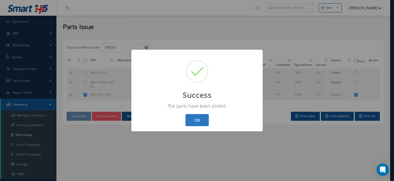
click at [186, 121] on button "OK" at bounding box center [197, 120] width 23 height 12
